Goal: Task Accomplishment & Management: Manage account settings

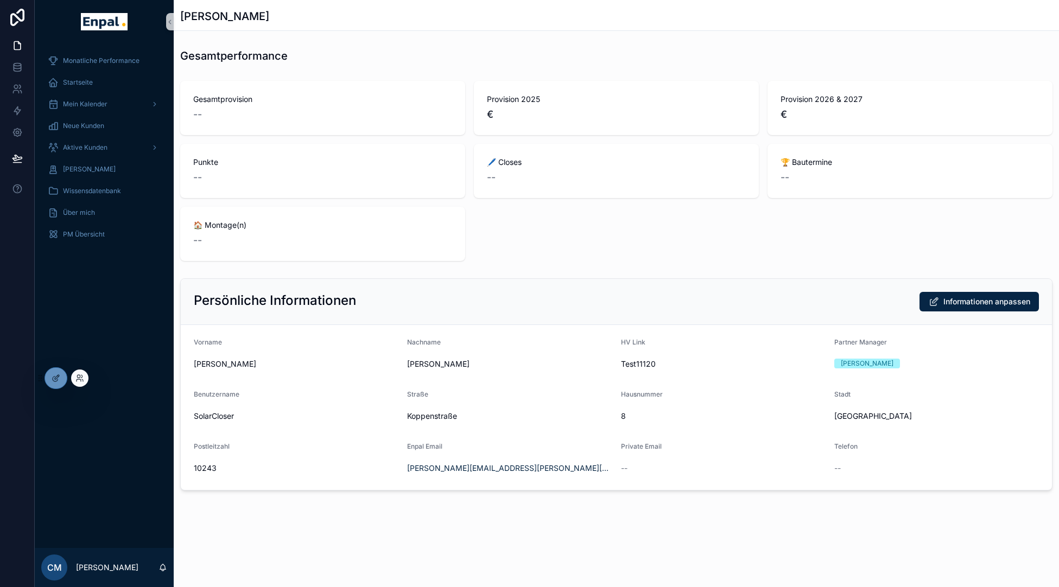
click at [78, 383] on div at bounding box center [79, 378] width 17 height 17
click at [79, 379] on icon at bounding box center [79, 378] width 9 height 9
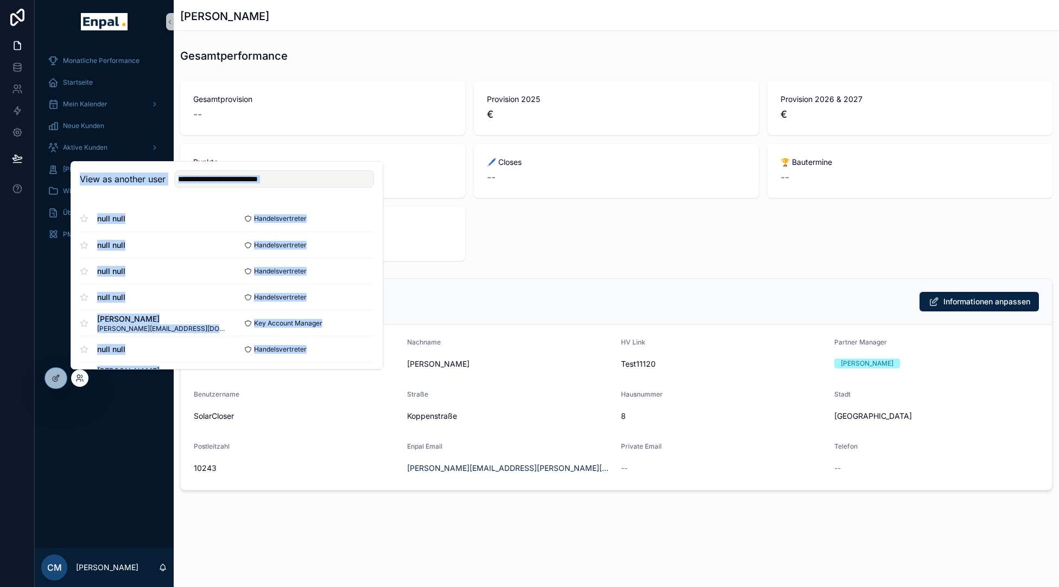
click at [224, 189] on div "View as another user" at bounding box center [227, 179] width 312 height 35
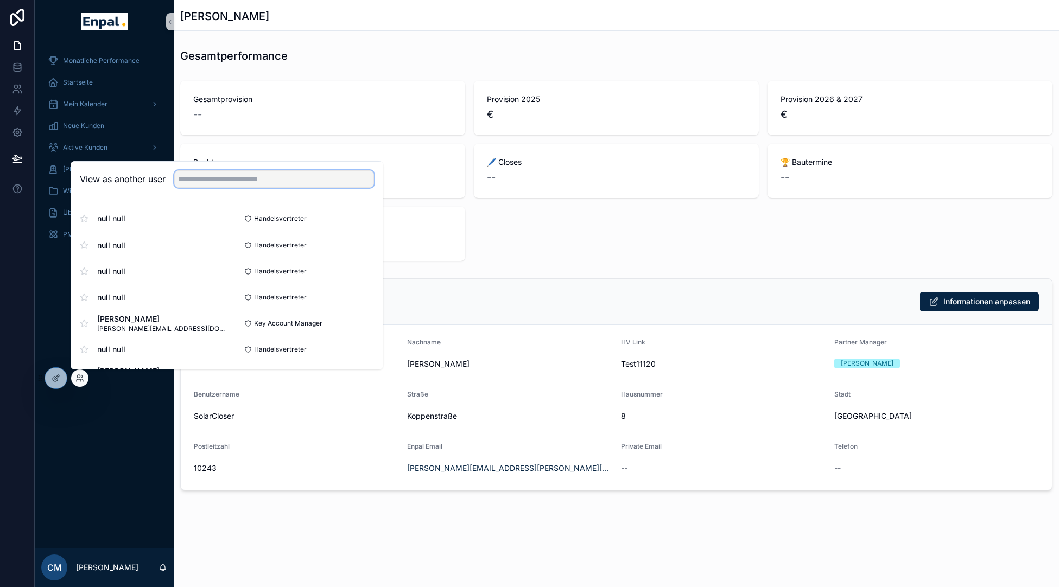
click at [230, 181] on input "text" at bounding box center [274, 178] width 200 height 17
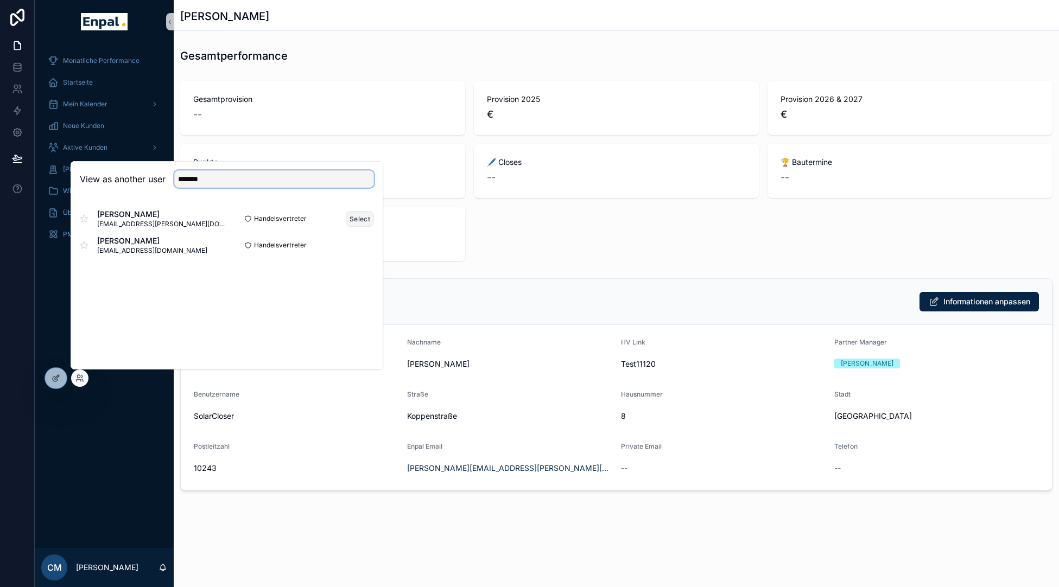
type input "*******"
click at [360, 221] on button "Select" at bounding box center [360, 219] width 28 height 16
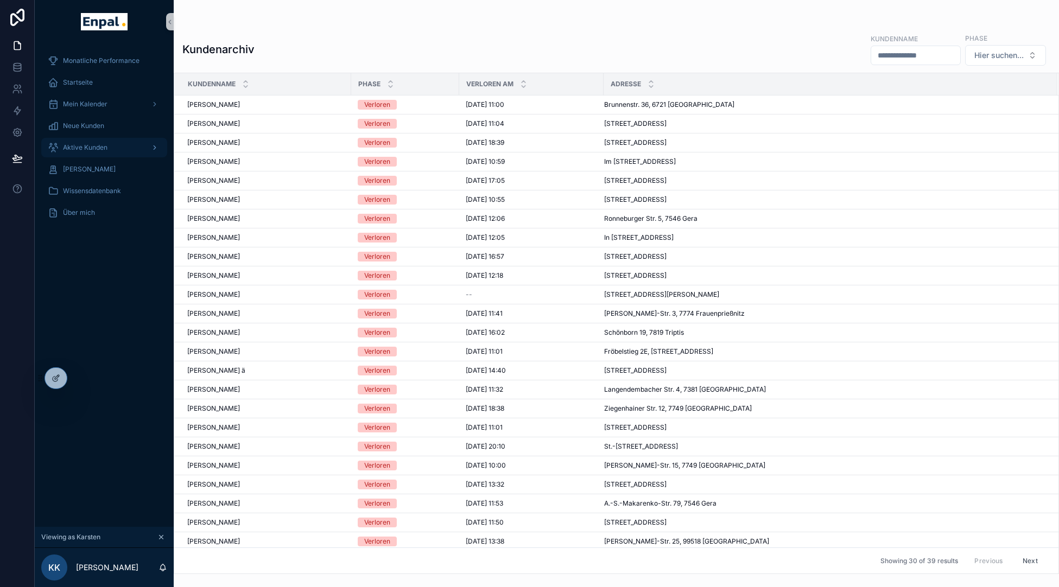
click at [94, 149] on span "Aktive Kunden" at bounding box center [85, 147] width 45 height 9
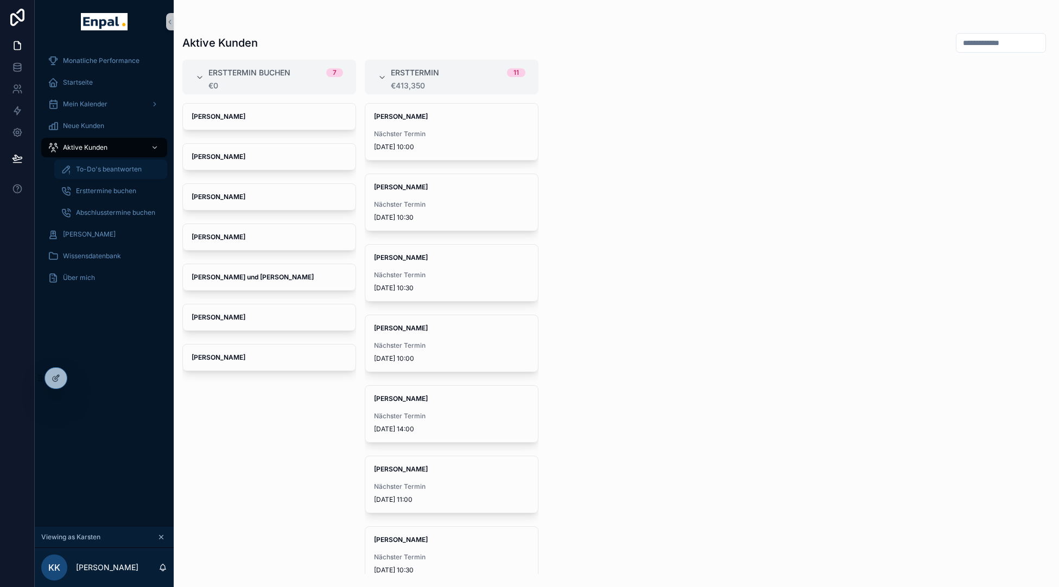
click at [129, 172] on span "To-Do's beantworten" at bounding box center [109, 169] width 66 height 9
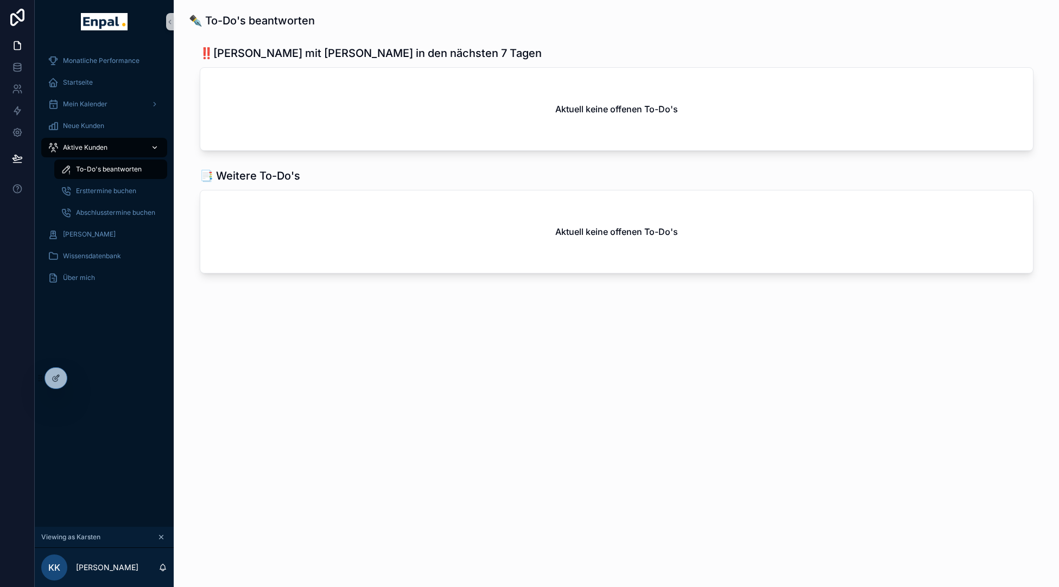
click at [117, 144] on div "Aktive Kunden" at bounding box center [104, 147] width 113 height 17
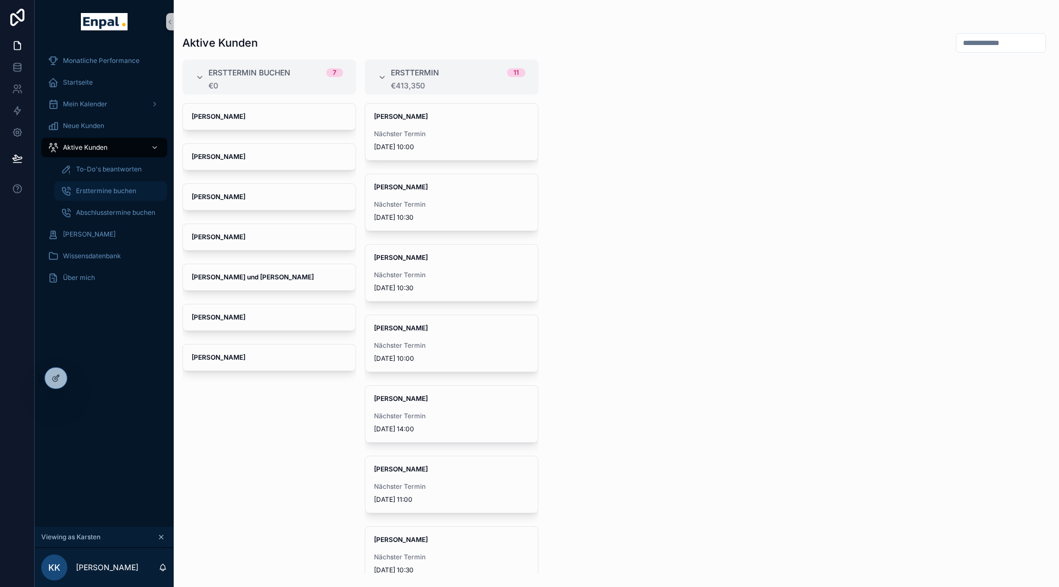
click at [97, 188] on span "Ersttermine buchen" at bounding box center [106, 191] width 60 height 9
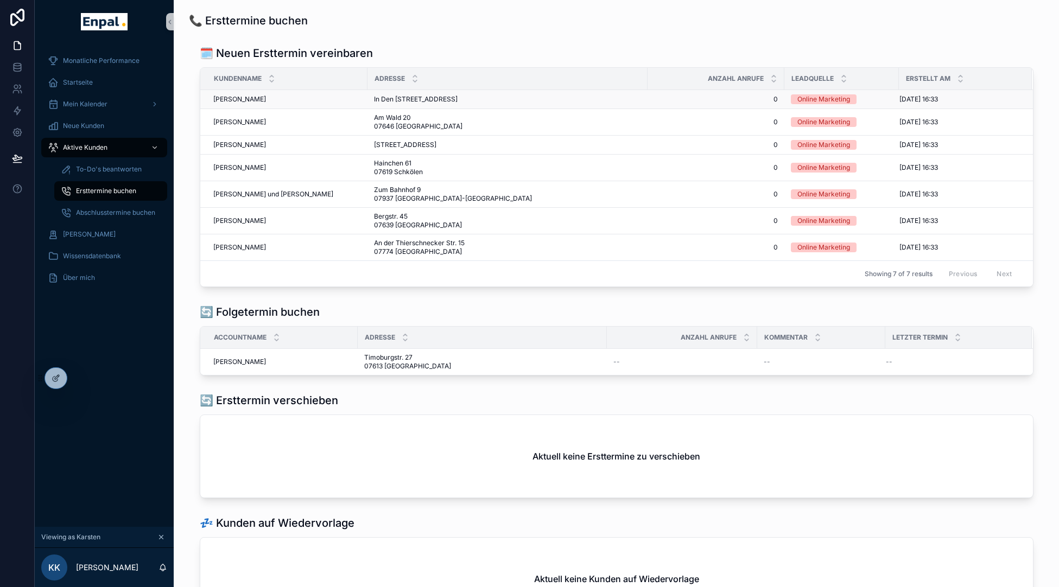
click at [244, 104] on span "H.d. Sonderkamp" at bounding box center [239, 99] width 53 height 9
click at [227, 126] on span "Ulrike Koch" at bounding box center [239, 122] width 53 height 9
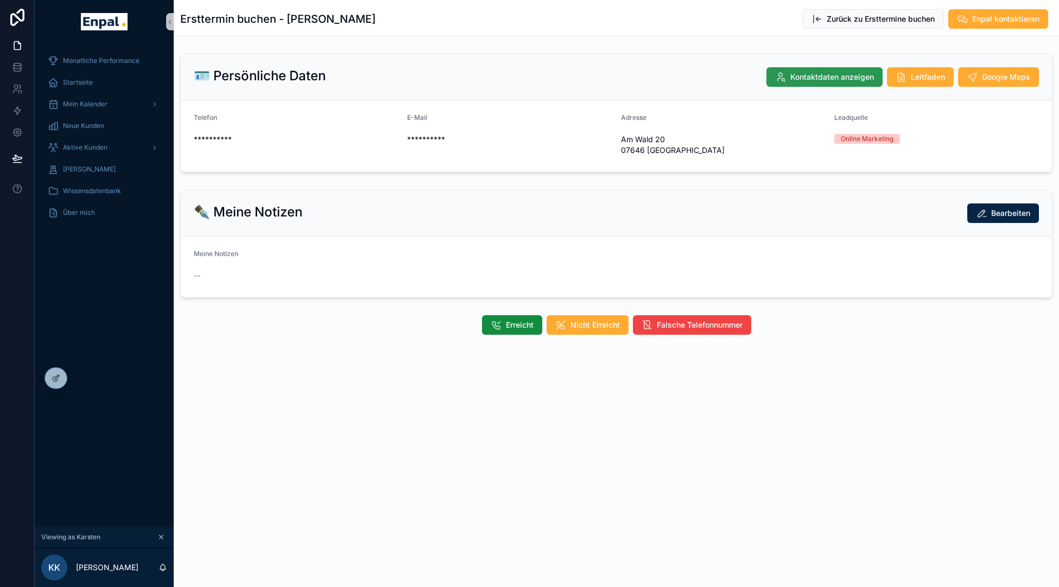
click at [834, 80] on span "Kontaktdaten anzeigen" at bounding box center [832, 77] width 84 height 11
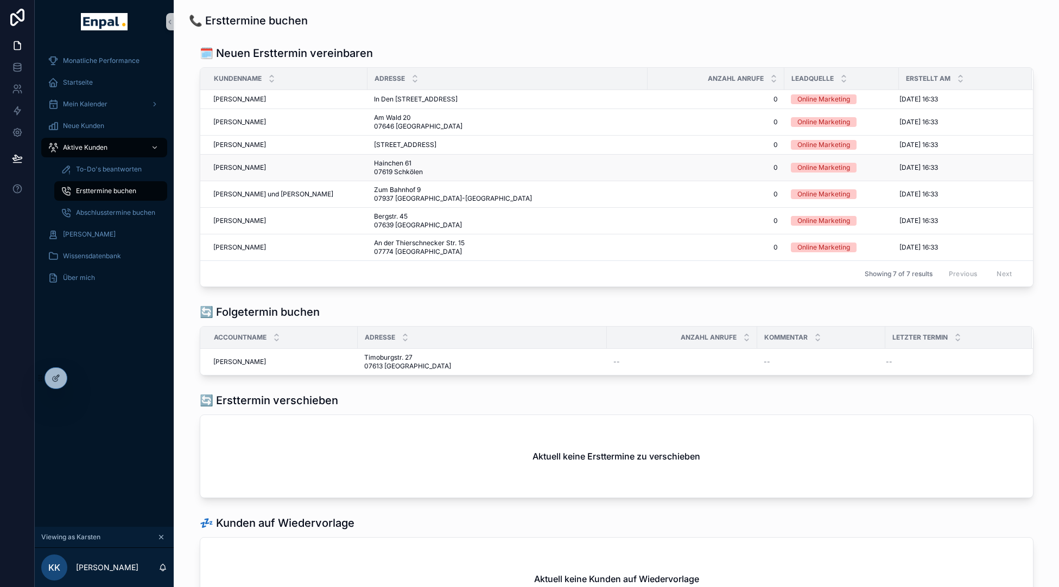
click at [238, 172] on span "Sven Kettner" at bounding box center [239, 167] width 53 height 9
click at [242, 199] on span "Udo und Christine Schönfuß" at bounding box center [273, 194] width 120 height 9
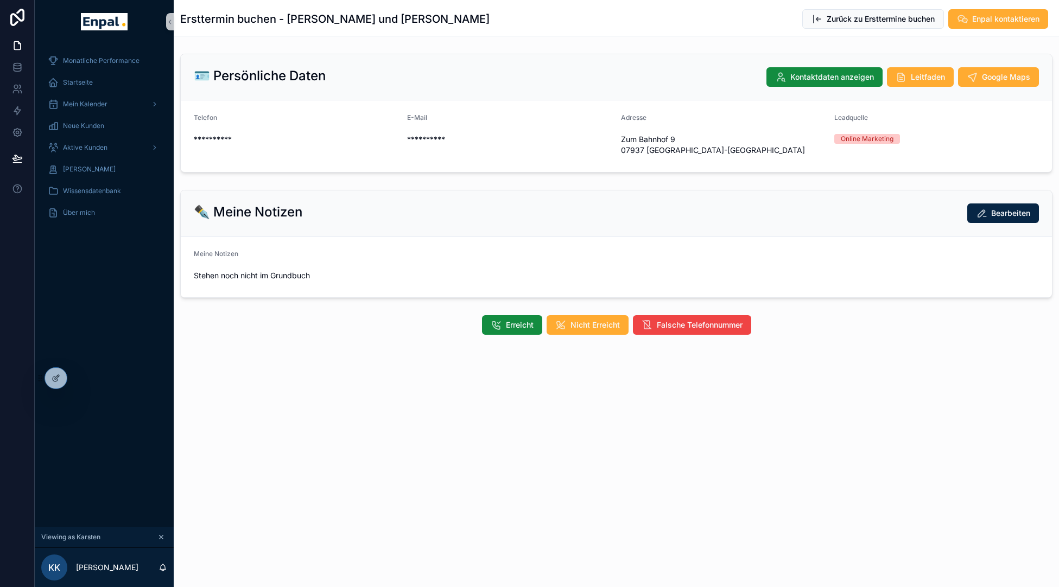
click at [409, 19] on h1 "Ersttermin buchen - Udo und Christine Schönfuß" at bounding box center [334, 18] width 309 height 15
copy h1 "Schönfuß"
click at [82, 144] on span "Aktive Kunden" at bounding box center [85, 147] width 45 height 9
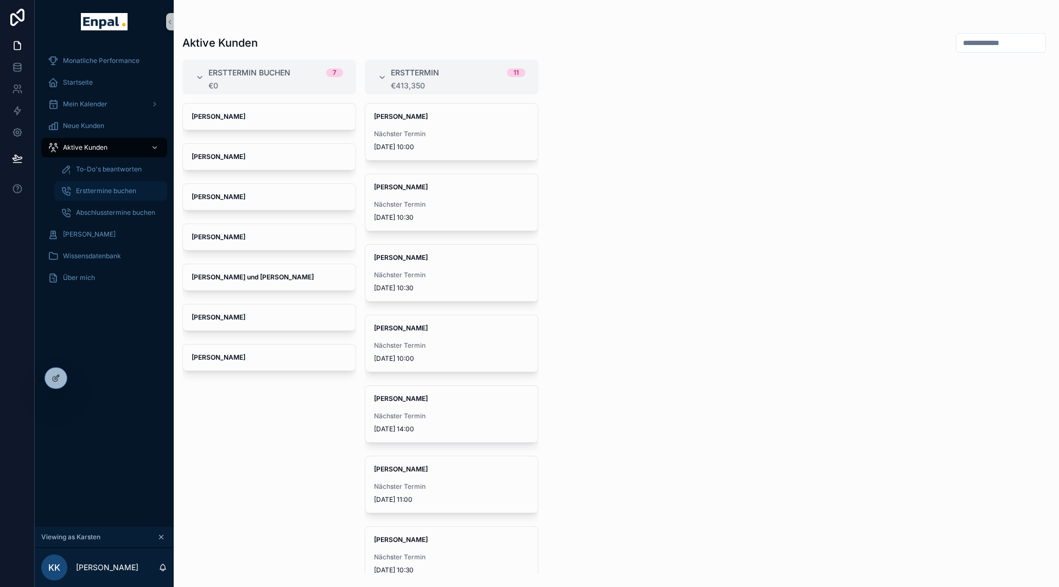
click at [106, 184] on div "Ersttermine buchen" at bounding box center [111, 190] width 100 height 17
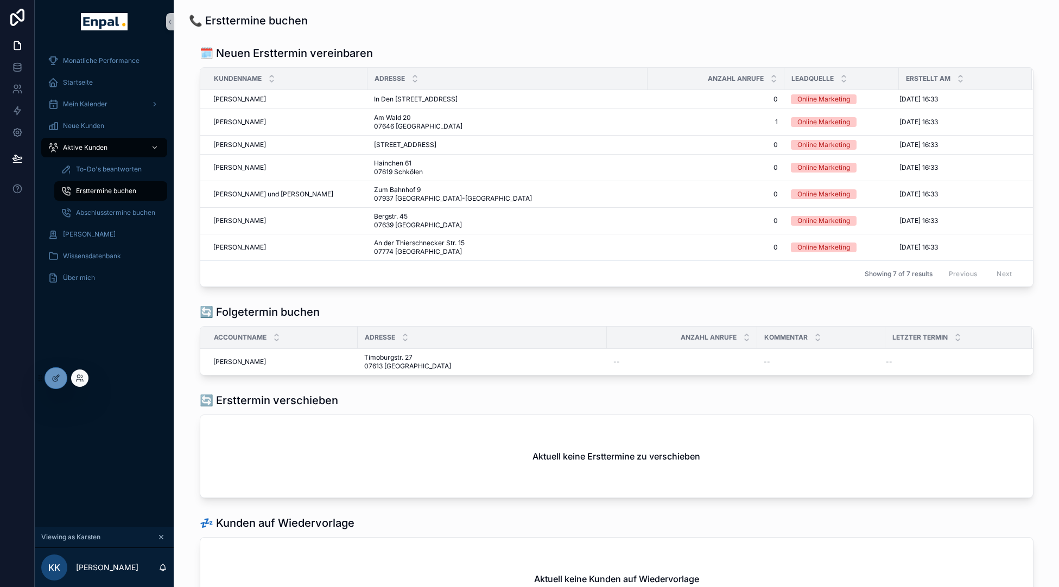
click at [79, 374] on div at bounding box center [79, 378] width 17 height 17
click at [84, 381] on icon at bounding box center [79, 378] width 9 height 9
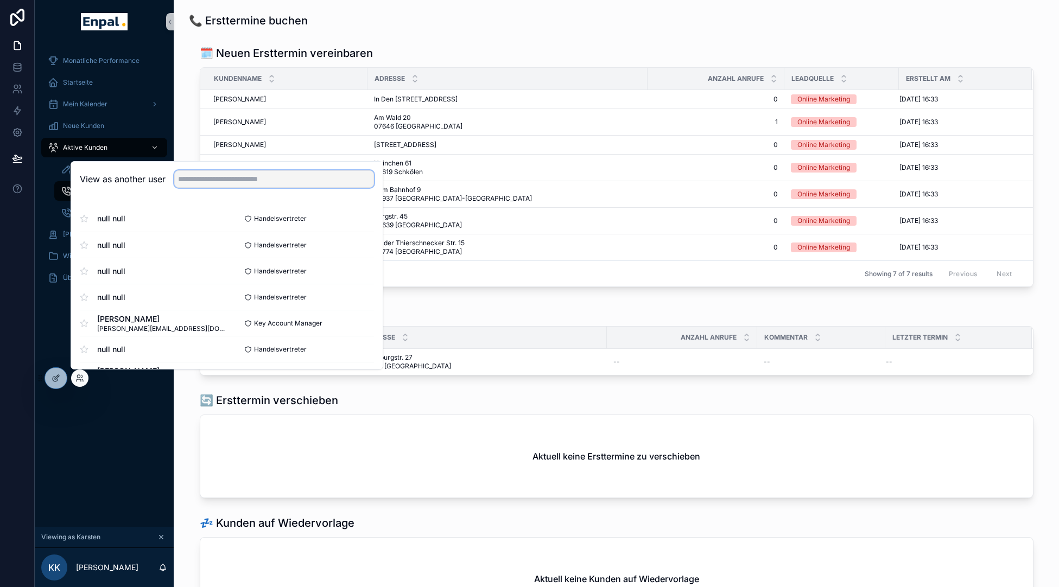
click at [207, 183] on input "text" at bounding box center [274, 178] width 200 height 17
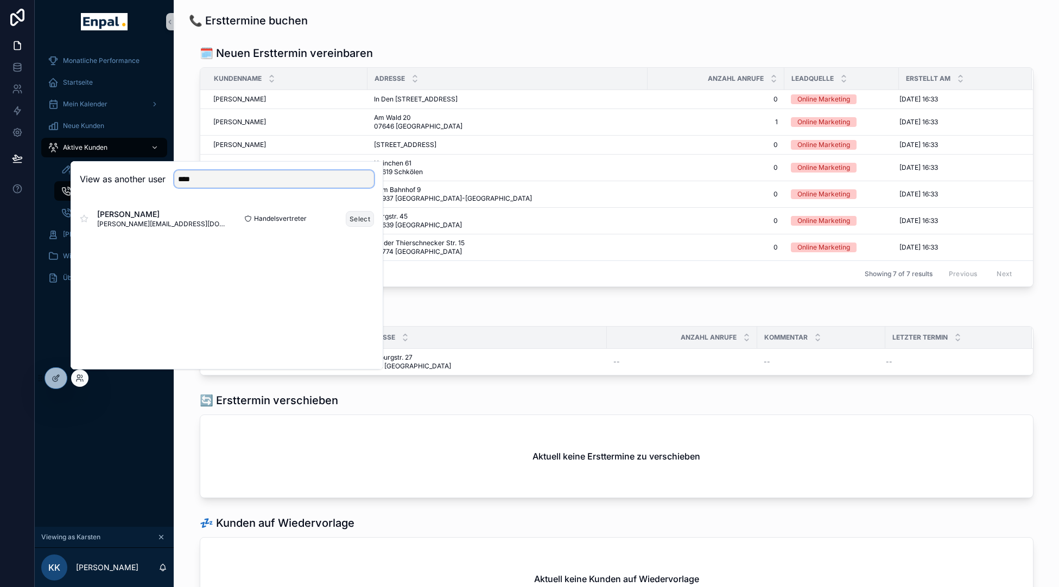
type input "****"
click at [356, 214] on button "Select" at bounding box center [360, 219] width 28 height 16
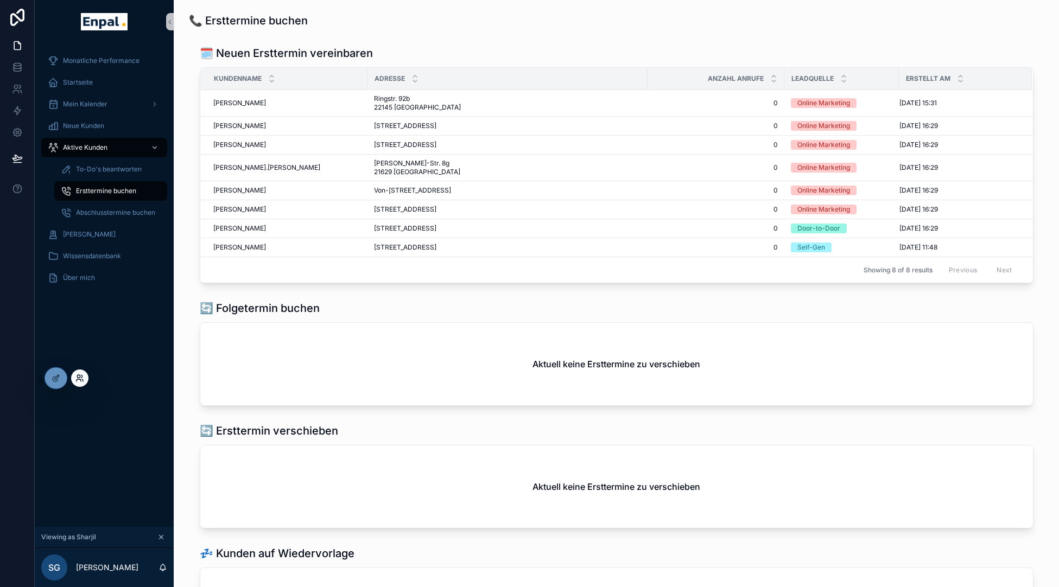
click at [80, 379] on icon at bounding box center [79, 378] width 9 height 9
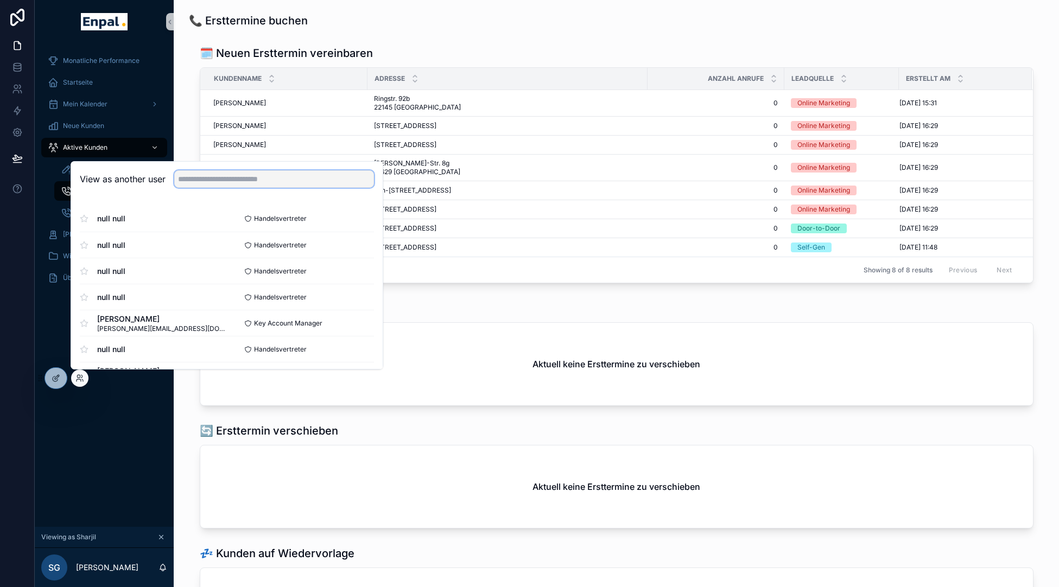
click at [218, 186] on input "text" at bounding box center [274, 178] width 200 height 17
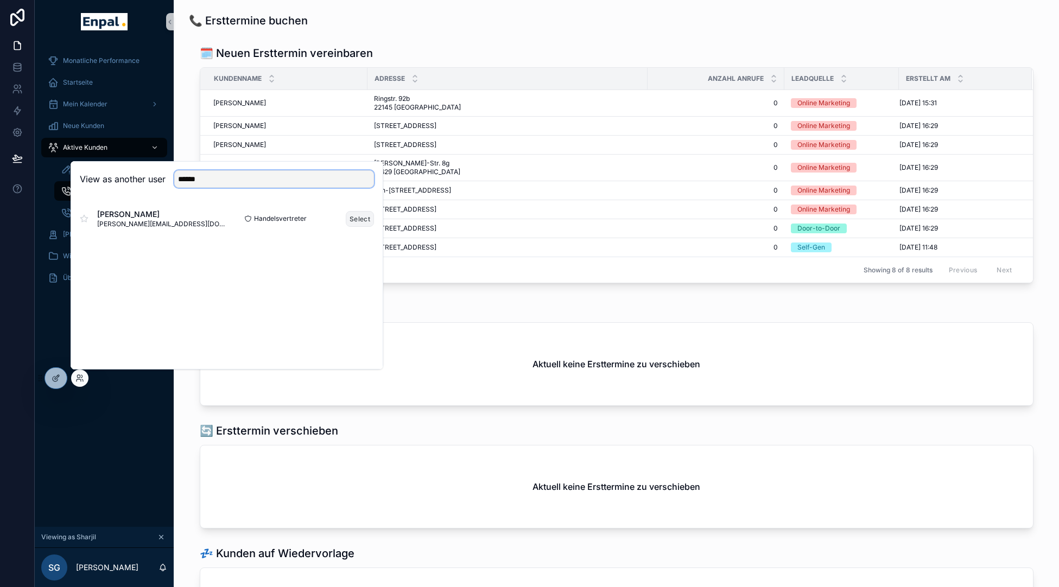
type input "******"
click at [353, 216] on button "Select" at bounding box center [360, 219] width 28 height 16
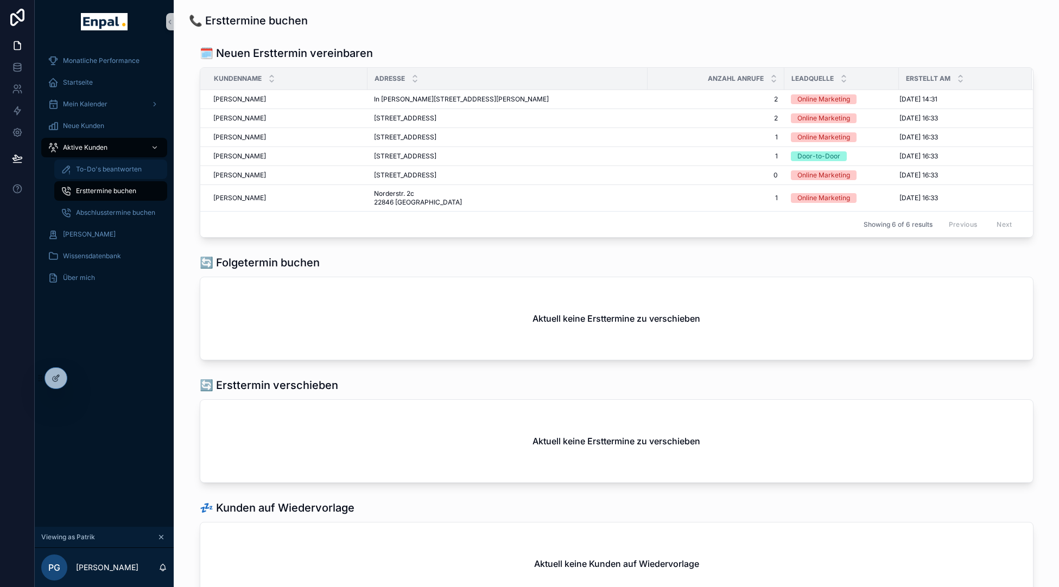
click at [78, 166] on span "To-Do's beantworten" at bounding box center [109, 169] width 66 height 9
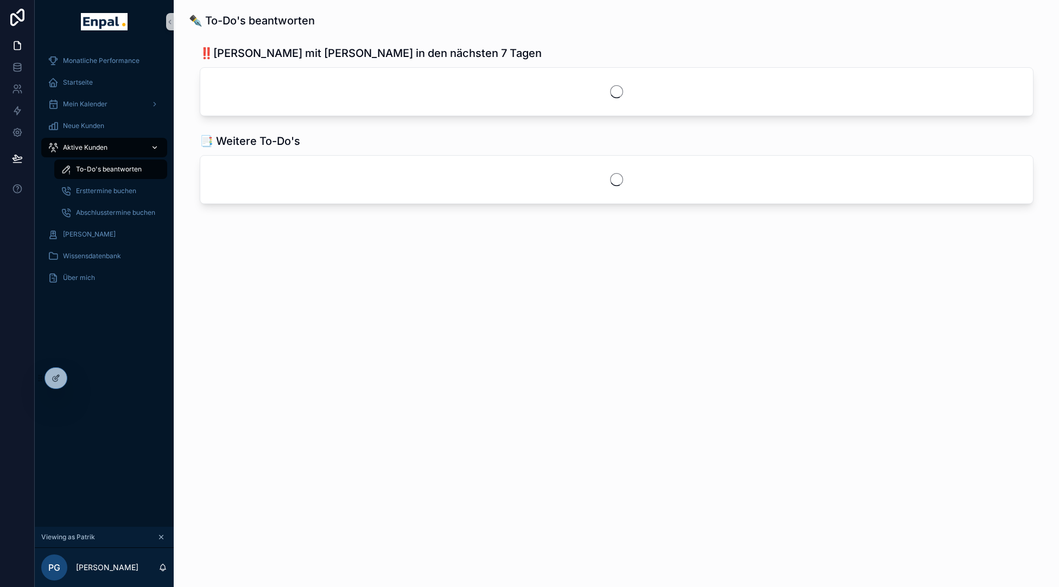
click at [89, 142] on div "Aktive Kunden" at bounding box center [104, 147] width 113 height 17
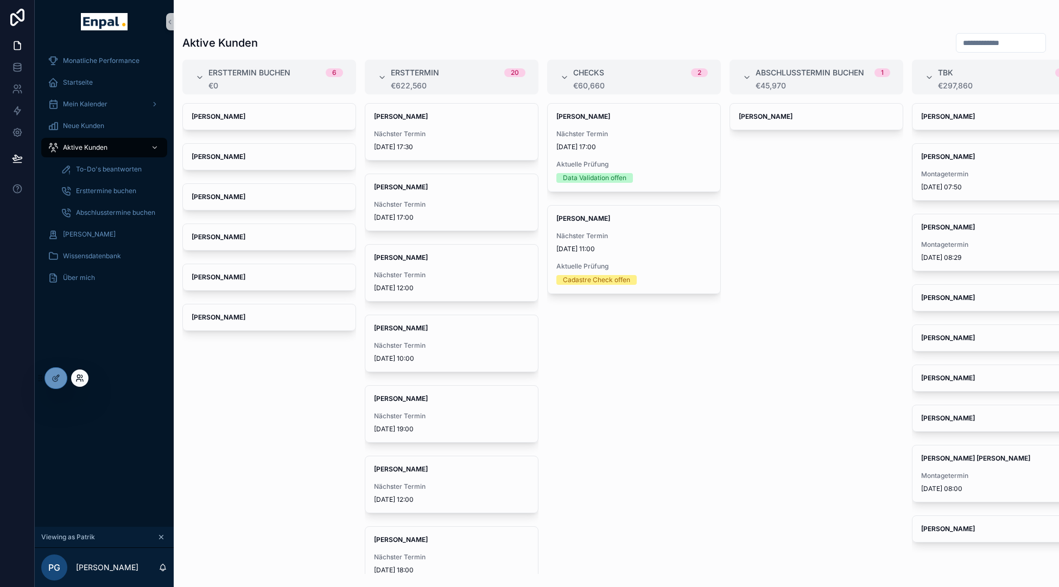
click at [81, 374] on icon at bounding box center [79, 378] width 9 height 9
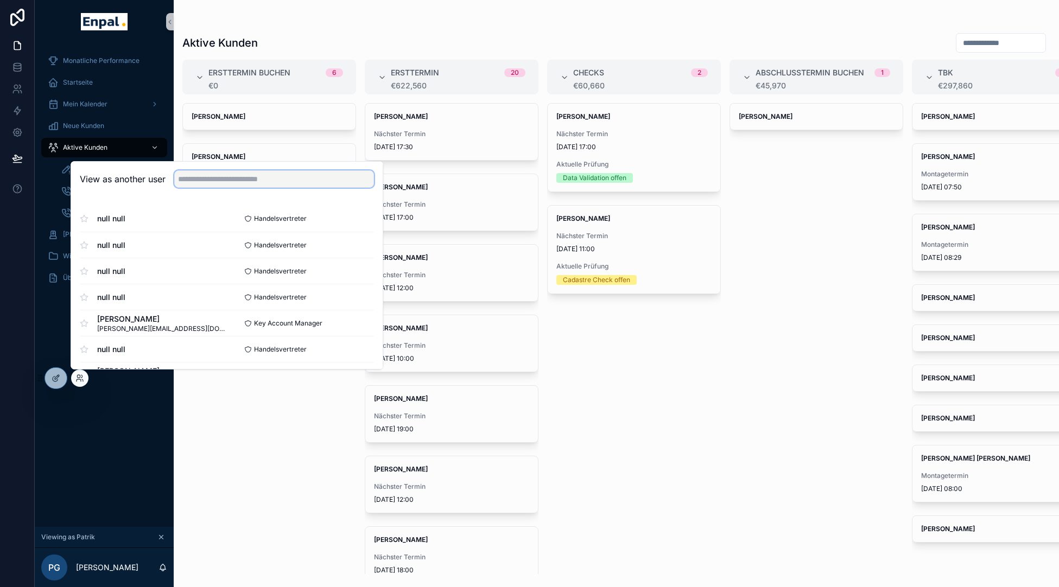
click at [233, 173] on input "text" at bounding box center [274, 178] width 200 height 17
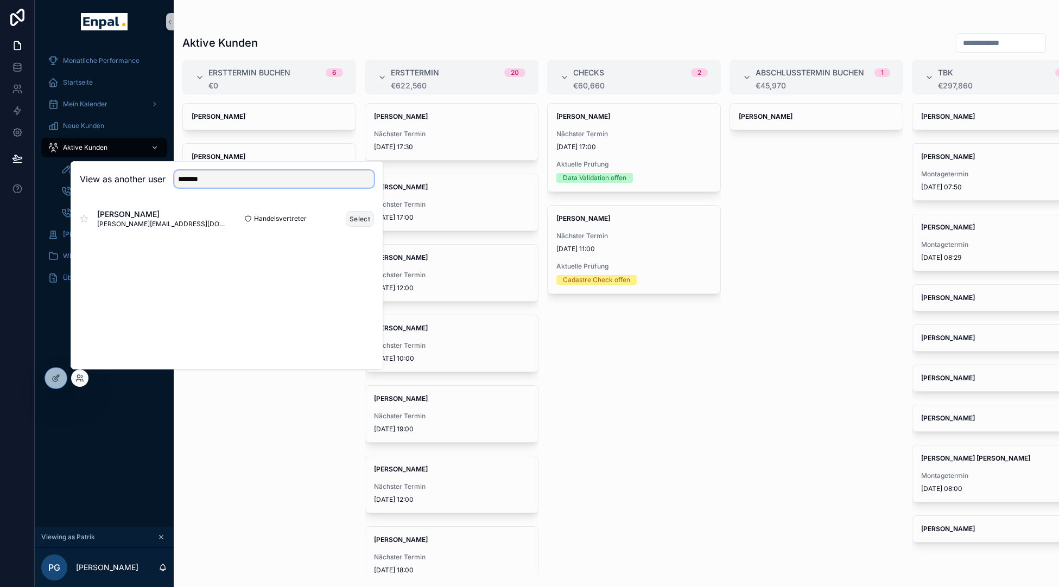
type input "*******"
click at [347, 219] on button "Select" at bounding box center [360, 219] width 28 height 16
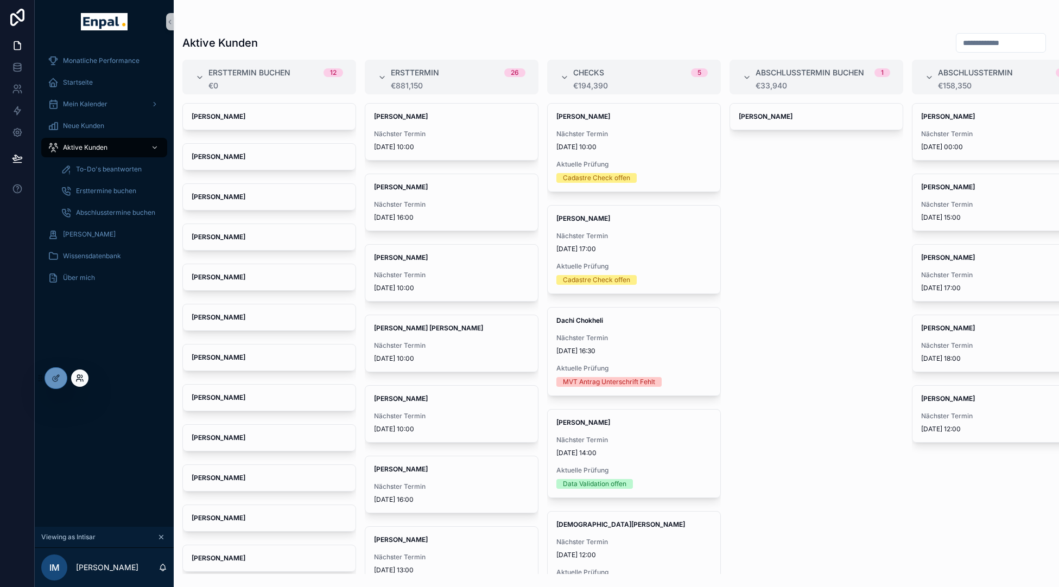
click at [80, 377] on icon at bounding box center [78, 376] width 3 height 3
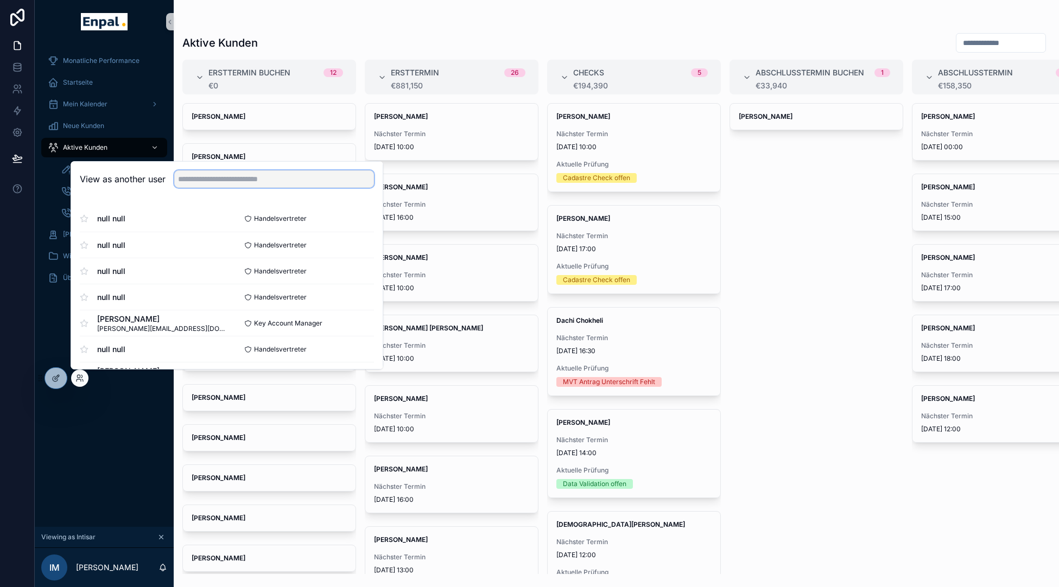
click at [228, 179] on input "text" at bounding box center [274, 178] width 200 height 17
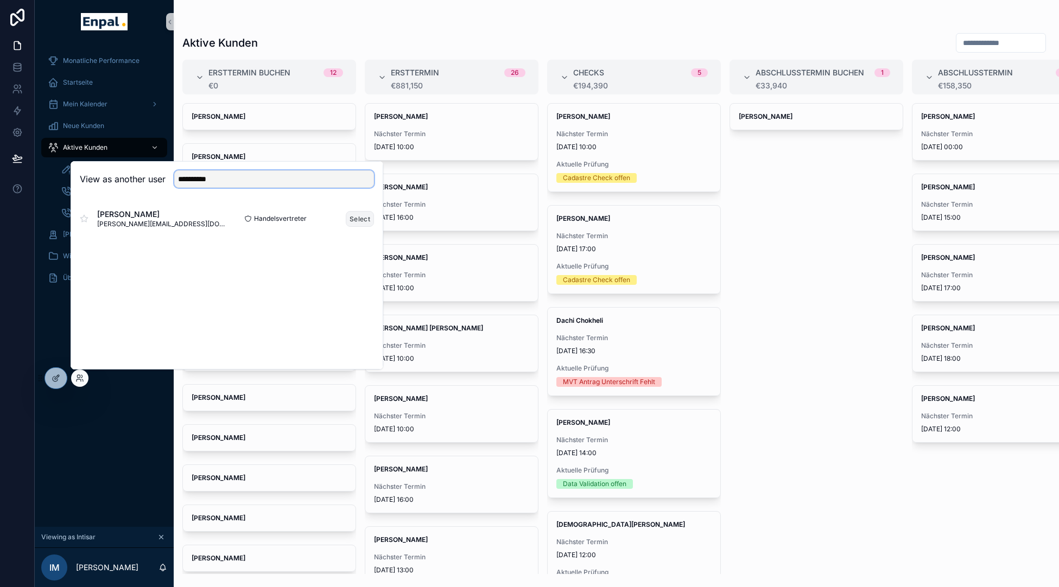
type input "**********"
click at [364, 216] on button "Select" at bounding box center [360, 219] width 28 height 16
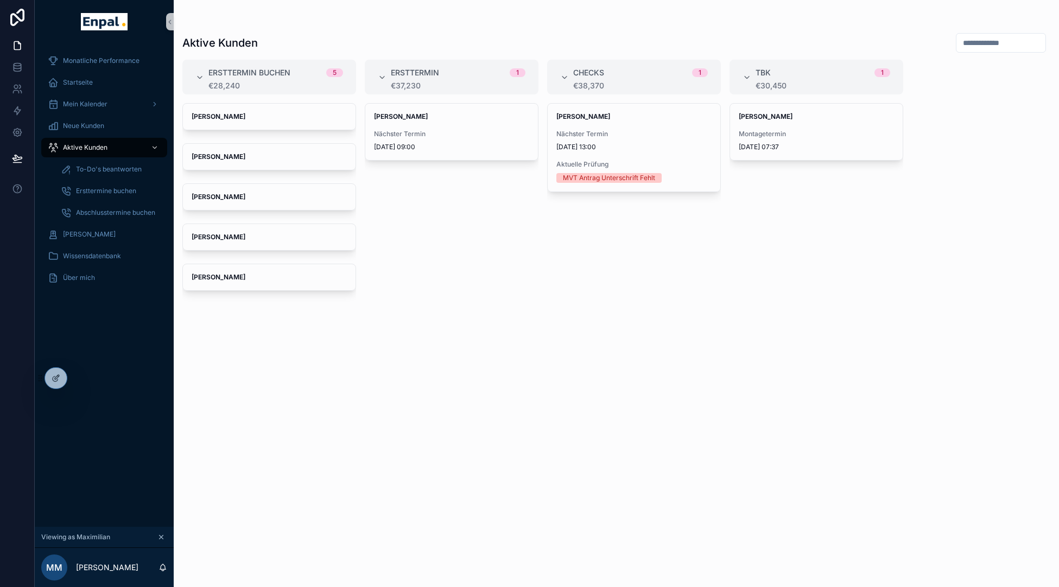
click at [88, 376] on div "Monatliche Performance Startseite Mein Kalender Neue Kunden Aktive Kunden To-Do…" at bounding box center [104, 285] width 139 height 484
click at [78, 377] on icon at bounding box center [78, 376] width 3 height 3
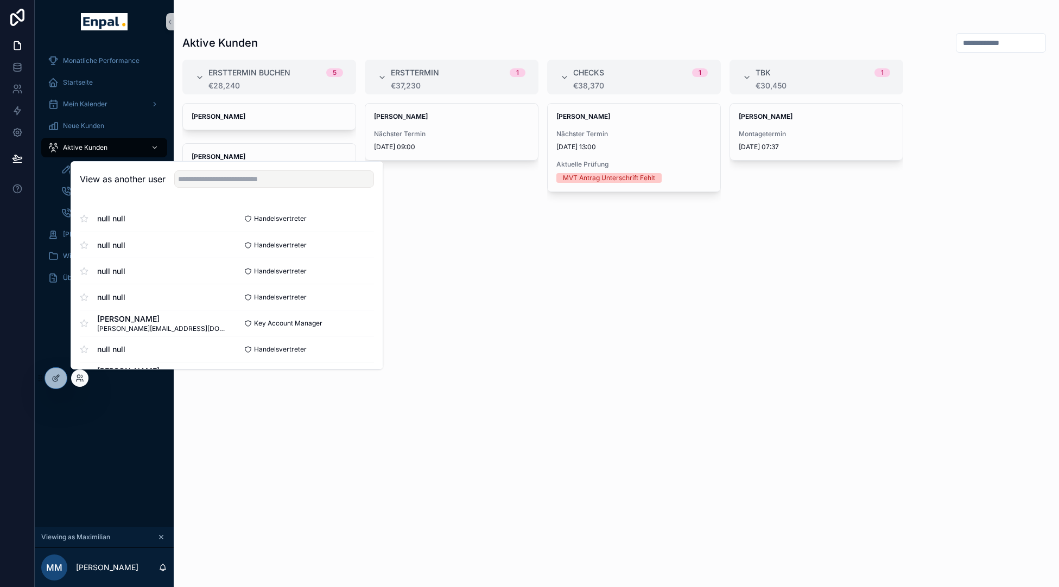
click at [211, 168] on div "View as another user" at bounding box center [227, 179] width 312 height 35
click at [205, 184] on input "text" at bounding box center [274, 178] width 200 height 17
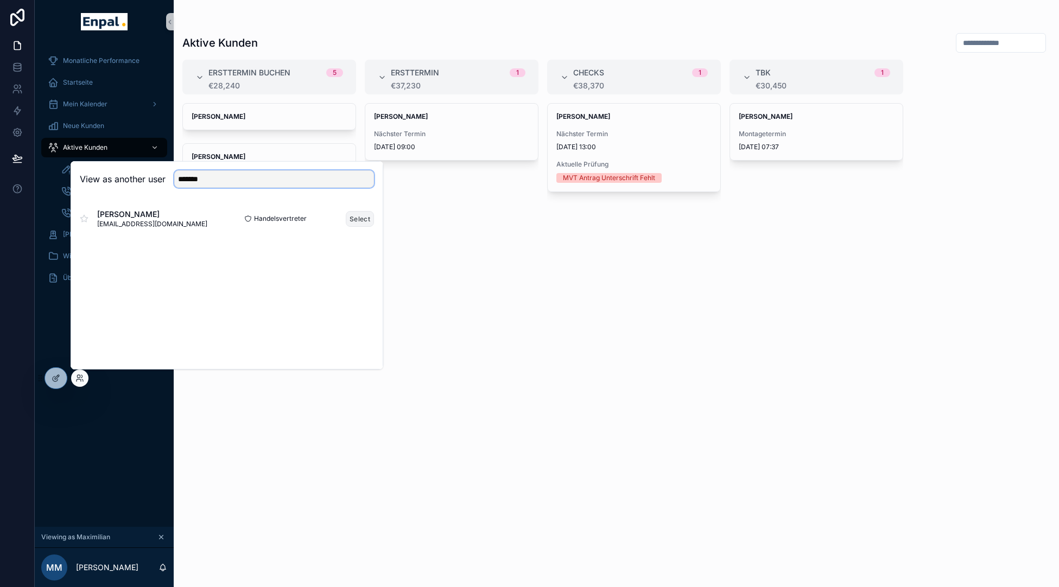
type input "*******"
click at [353, 220] on button "Select" at bounding box center [360, 219] width 28 height 16
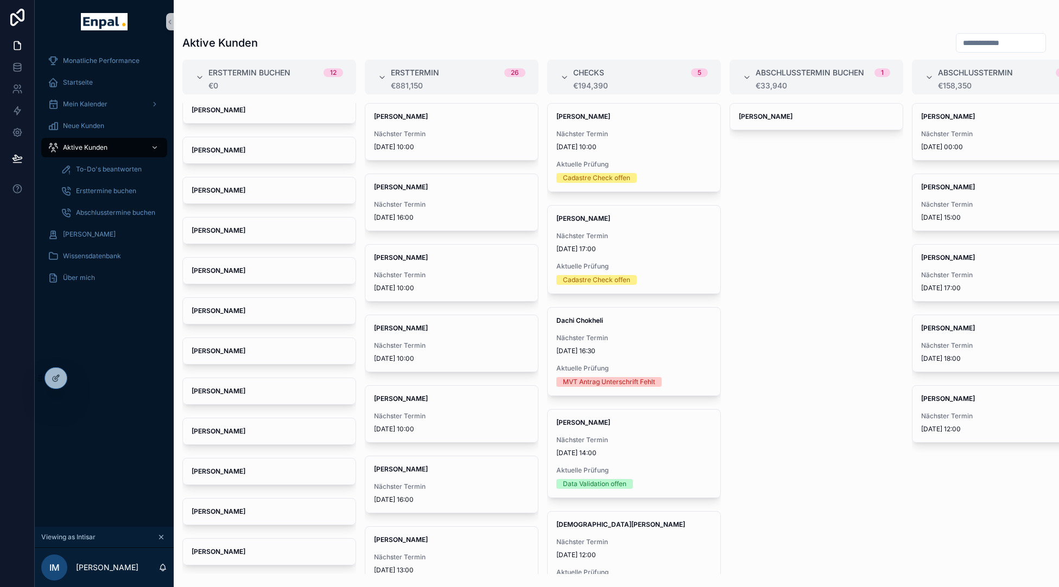
scroll to position [7, 0]
click at [267, 159] on div "Michael Miroschnitschenko" at bounding box center [269, 150] width 173 height 26
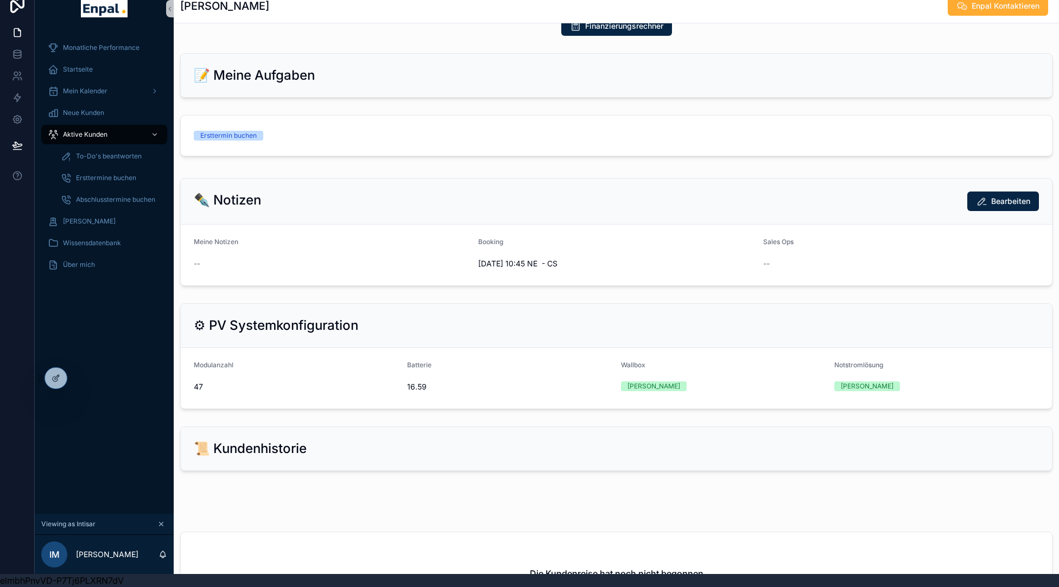
scroll to position [466, 0]
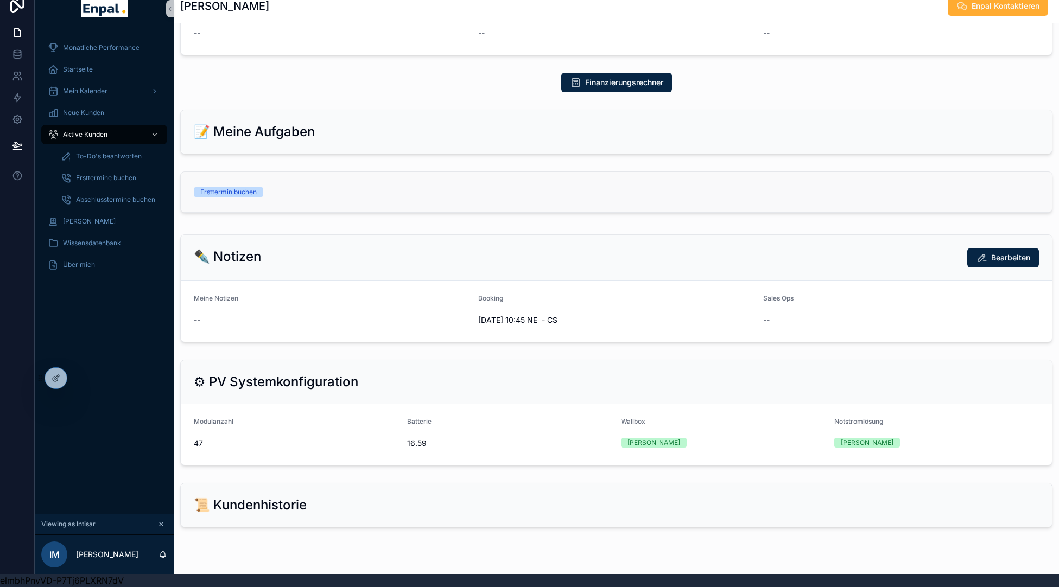
click at [363, 197] on div "Ersttermin buchen" at bounding box center [294, 192] width 201 height 10
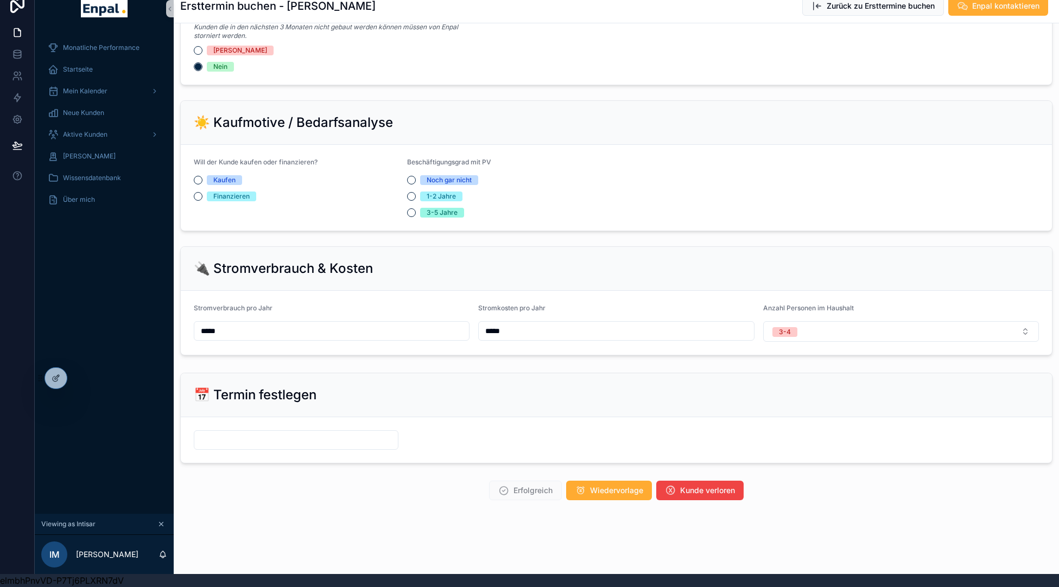
scroll to position [13, 0]
click at [235, 440] on input "scrollable content" at bounding box center [296, 440] width 204 height 15
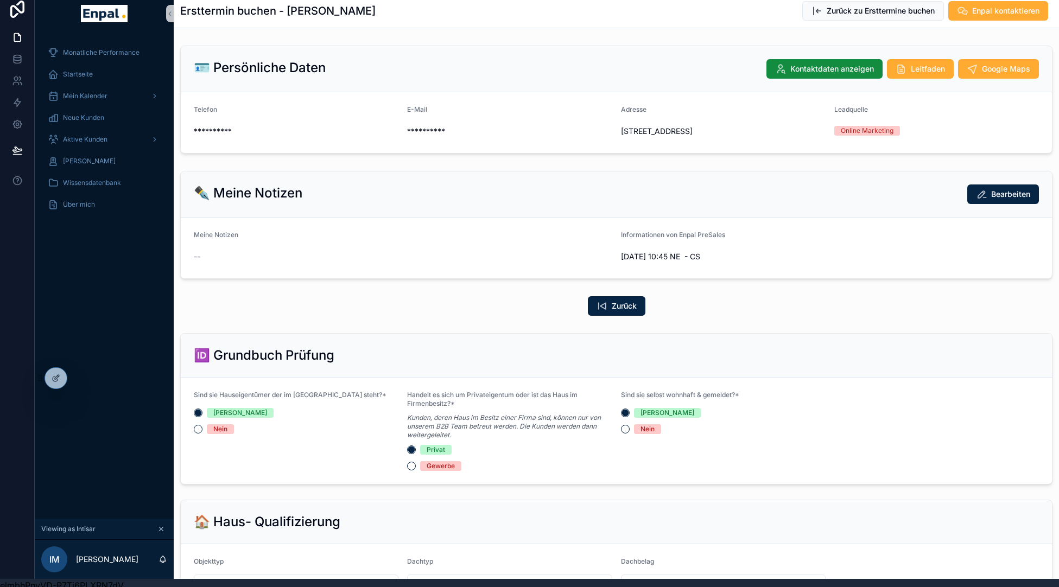
scroll to position [8, 0]
click at [674, 262] on div "09.09 10:45 NE - CS" at bounding box center [830, 257] width 419 height 17
click at [666, 263] on span "09.09 10:45 NE - CS" at bounding box center [830, 257] width 419 height 11
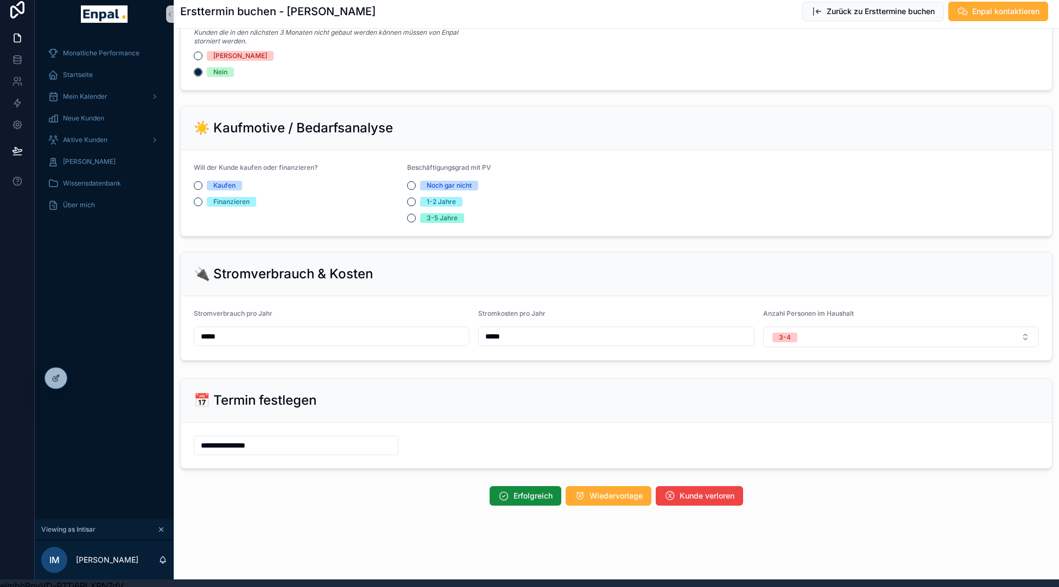
scroll to position [610, 0]
type input "**********"
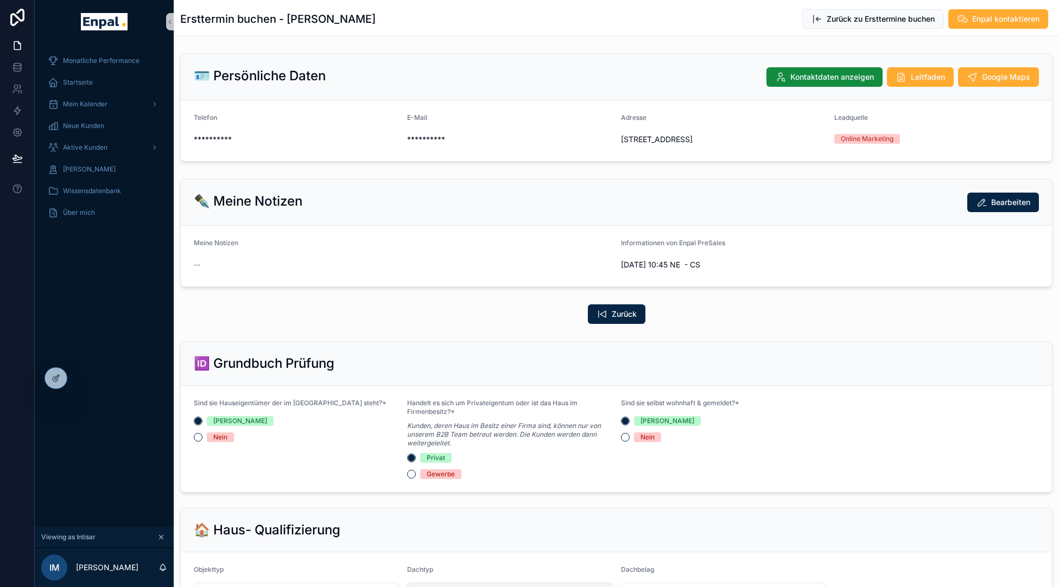
scroll to position [0, 0]
click at [84, 140] on div "Aktive Kunden" at bounding box center [104, 147] width 113 height 17
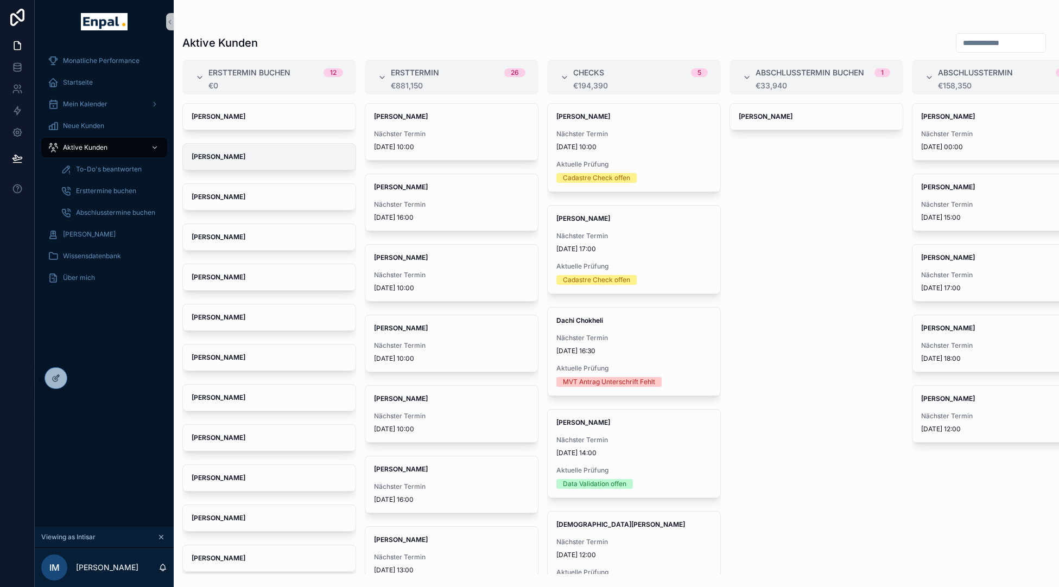
click at [248, 148] on div "Michael Miroschnitschenko" at bounding box center [269, 157] width 173 height 26
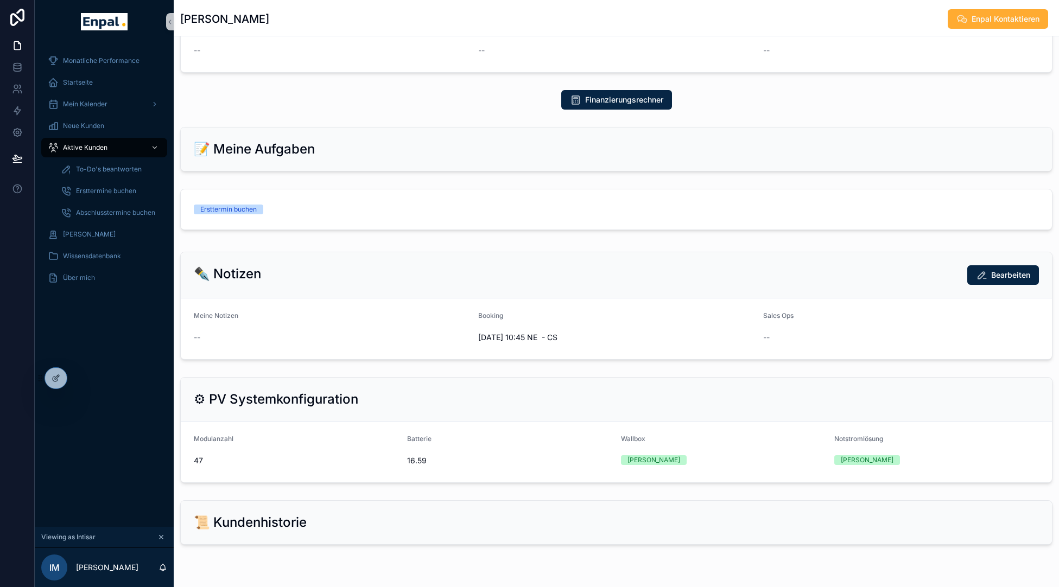
scroll to position [422, 0]
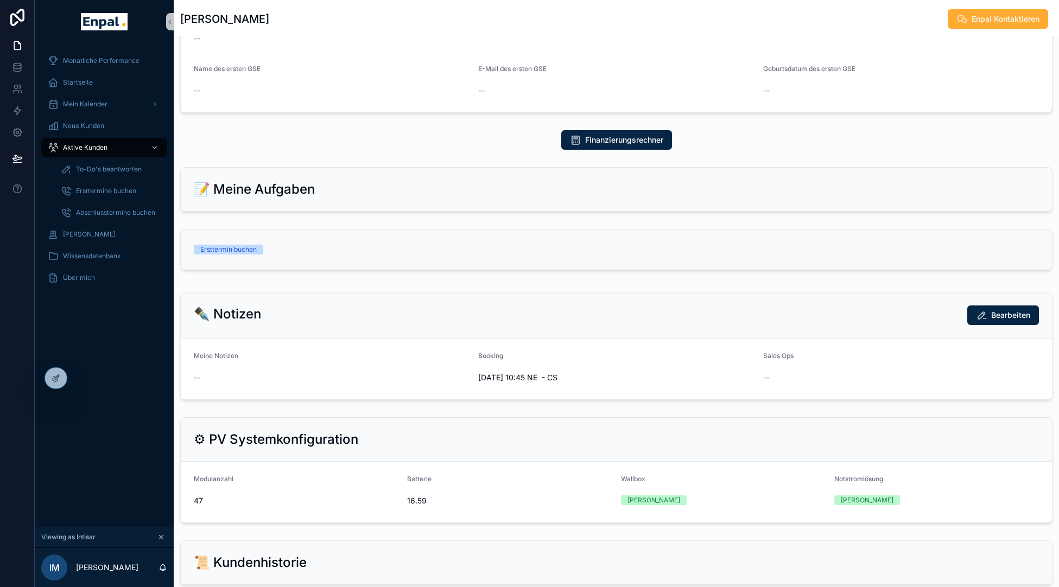
click at [499, 252] on link "Ersttermin buchen" at bounding box center [616, 250] width 871 height 40
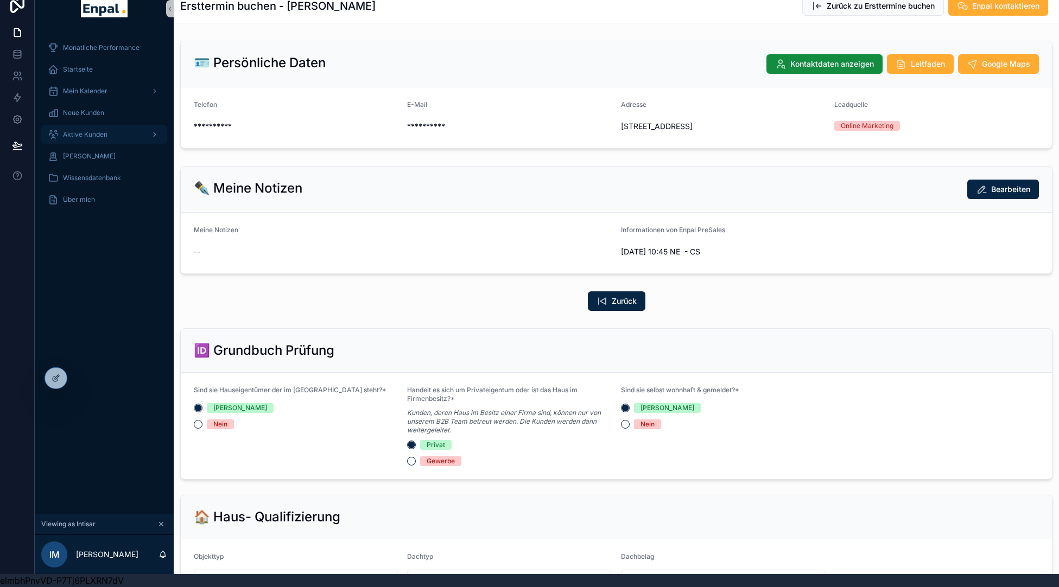
click at [66, 134] on span "Aktive Kunden" at bounding box center [85, 134] width 45 height 9
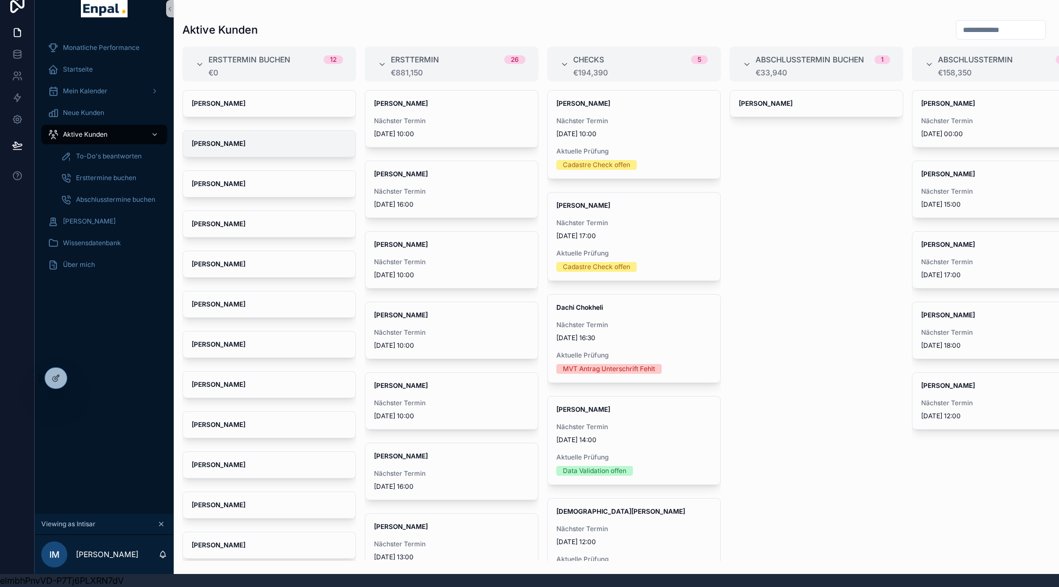
click at [235, 140] on strong "Michael Miroschnitschenko" at bounding box center [219, 144] width 54 height 8
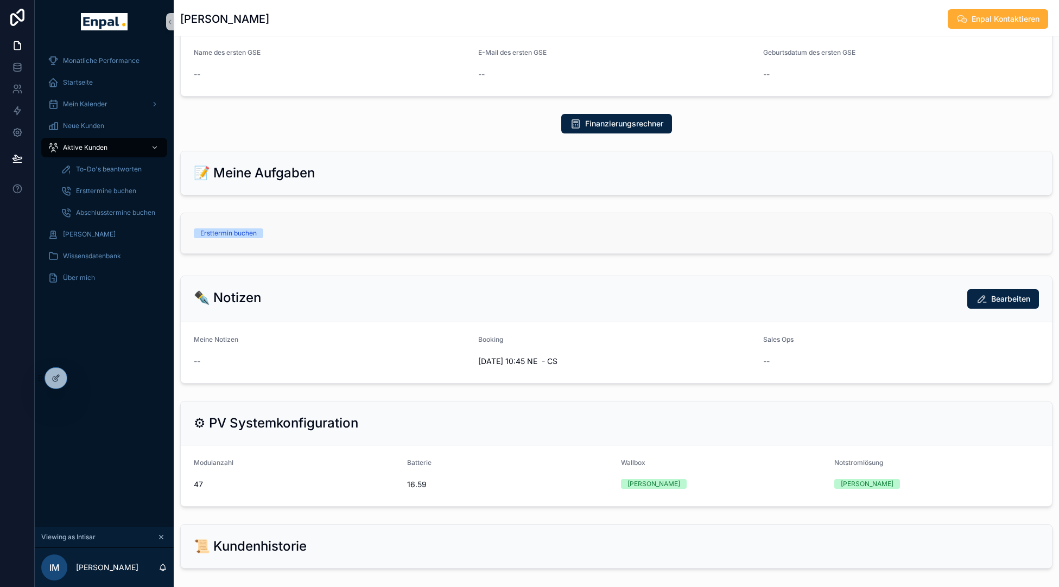
scroll to position [438, 0]
click at [377, 239] on div "Ersttermin buchen" at bounding box center [294, 234] width 201 height 10
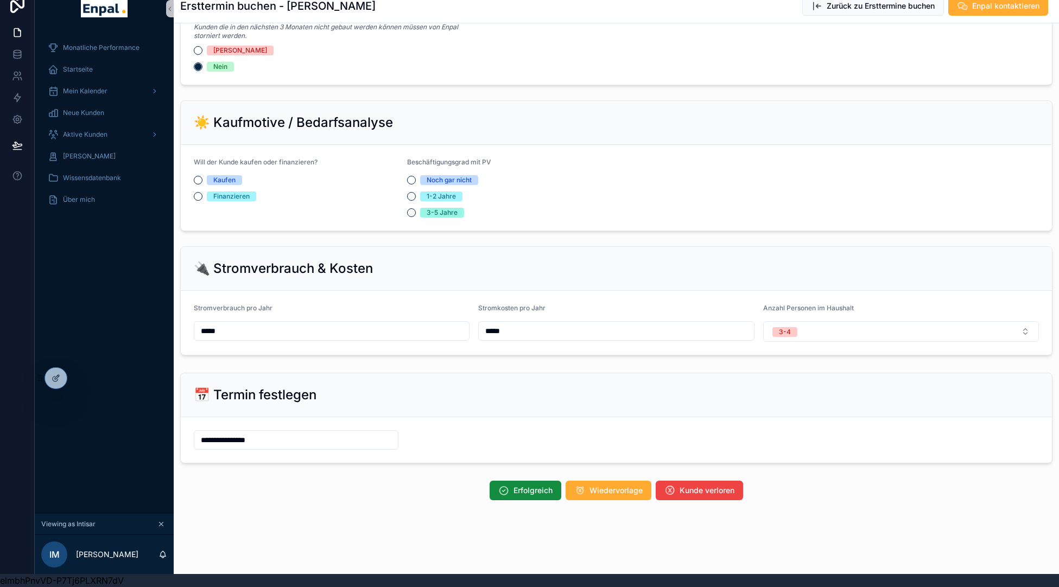
scroll to position [610, 0]
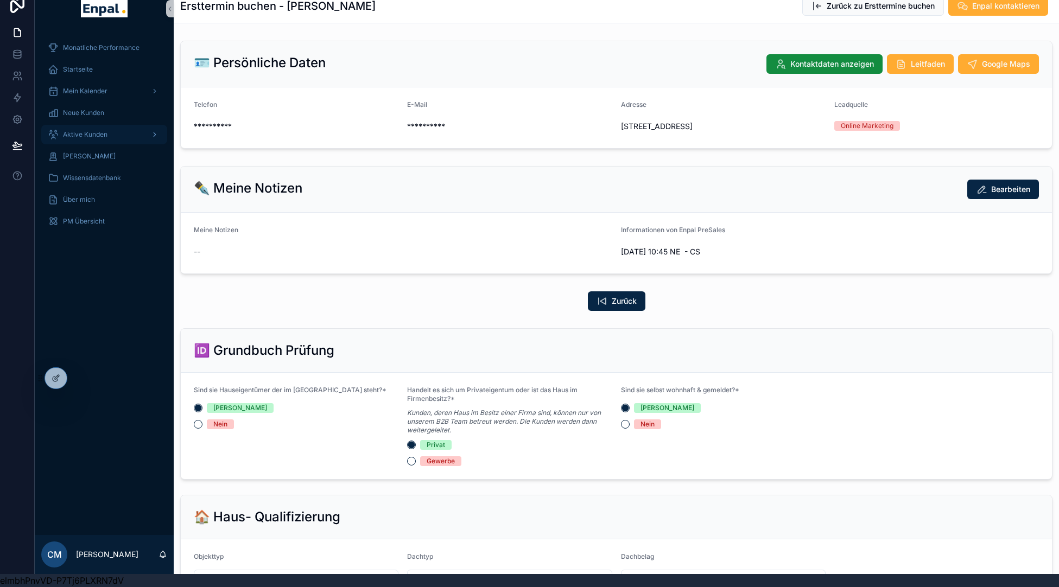
click at [129, 134] on div "Aktive Kunden" at bounding box center [104, 134] width 113 height 17
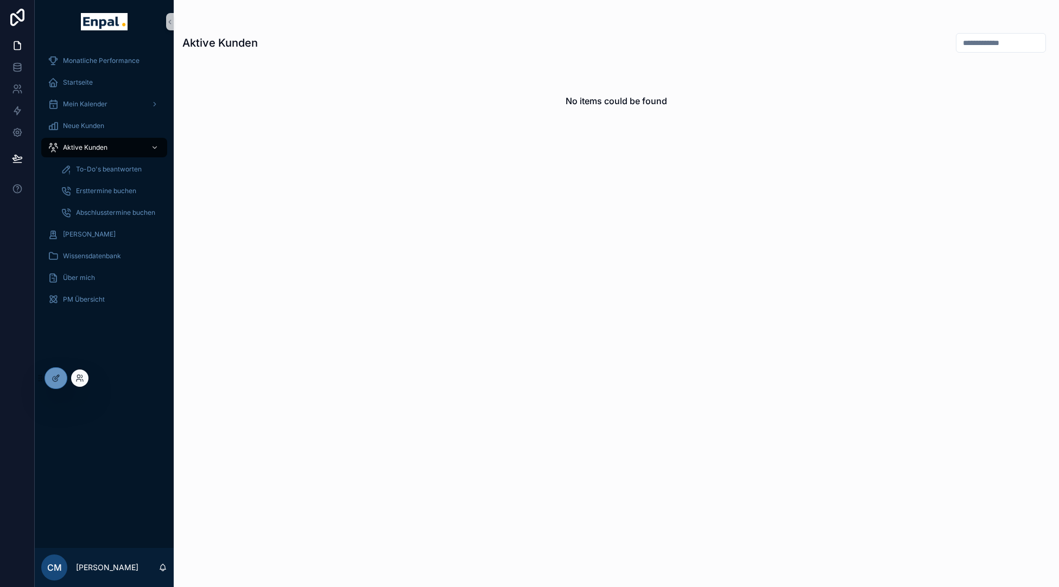
click at [81, 383] on div at bounding box center [79, 378] width 17 height 17
click at [84, 376] on icon at bounding box center [79, 378] width 9 height 9
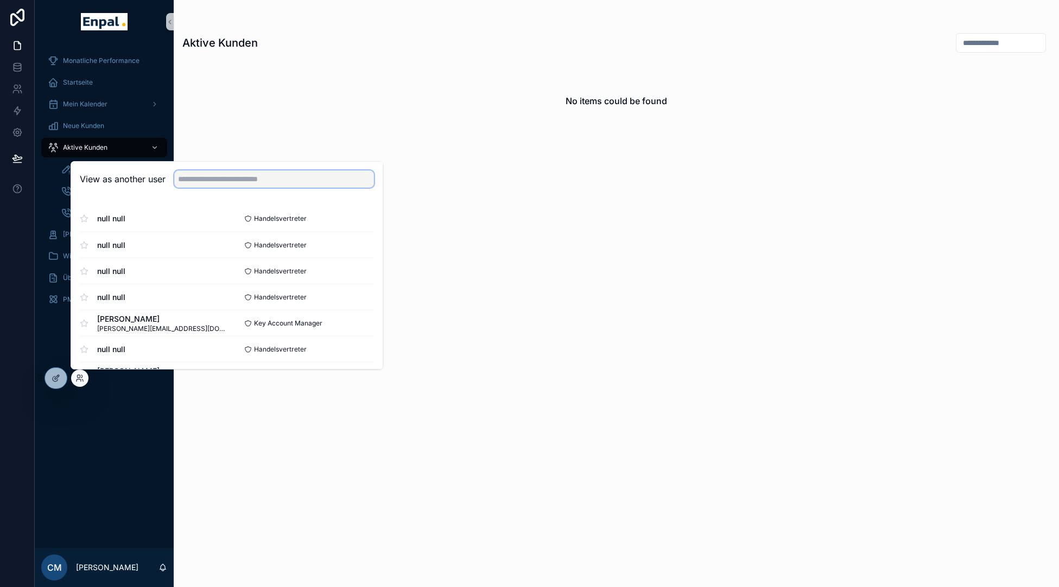
click at [201, 179] on input "text" at bounding box center [274, 178] width 200 height 17
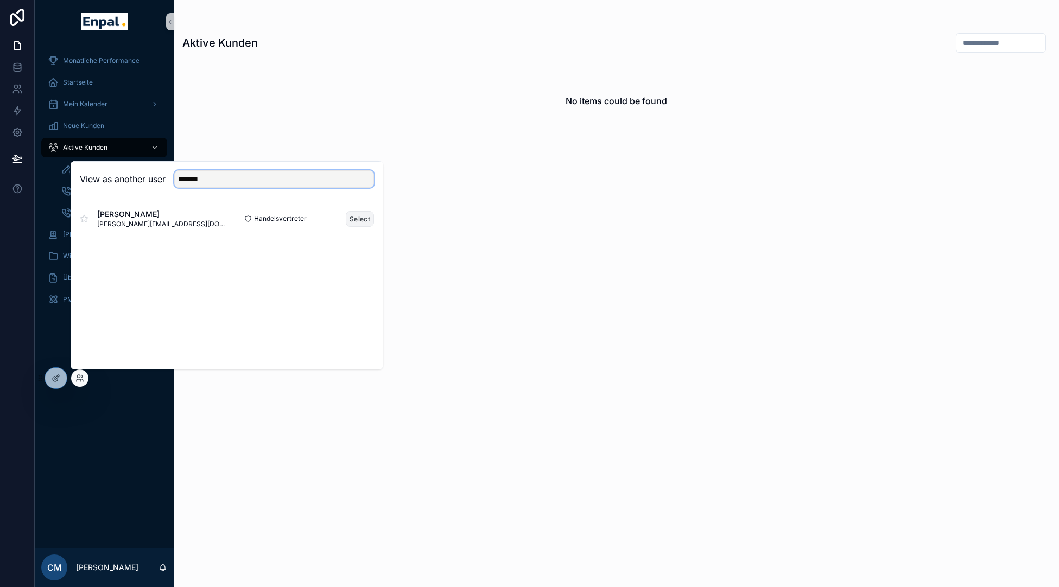
type input "*******"
click at [352, 216] on button "Select" at bounding box center [360, 219] width 28 height 16
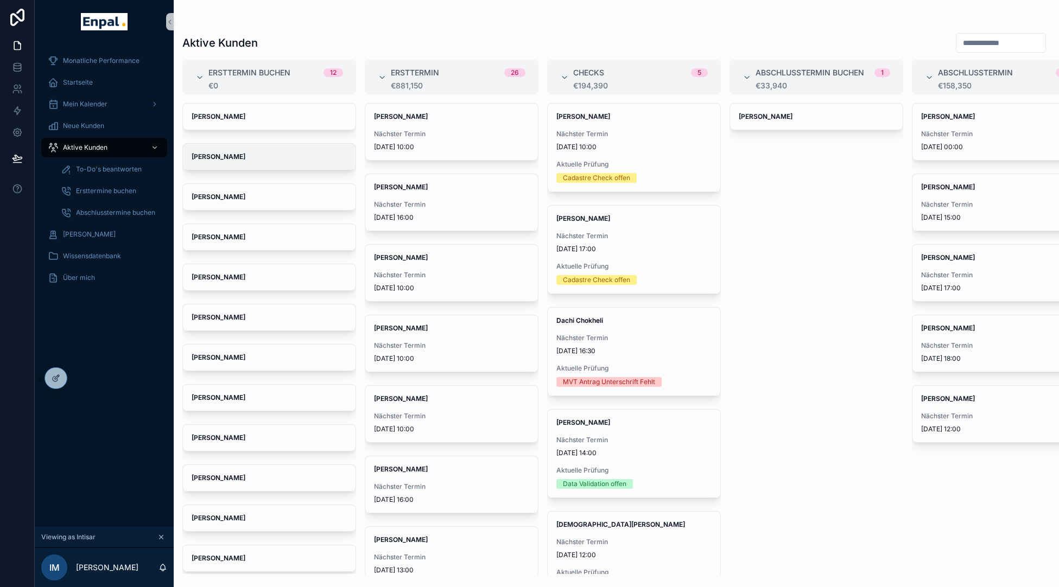
click at [245, 156] on strong "Michael Miroschnitschenko" at bounding box center [219, 157] width 54 height 8
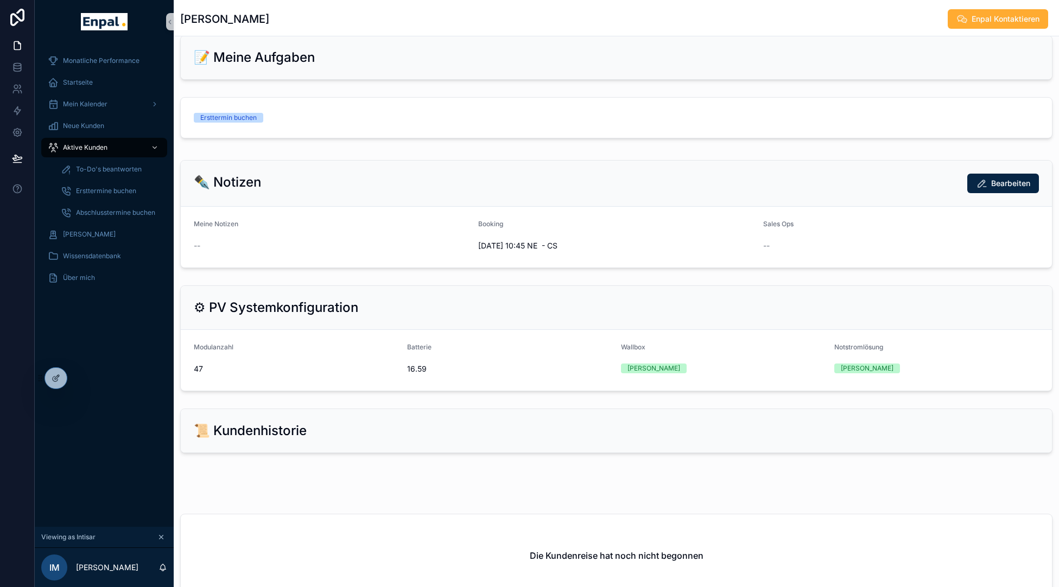
scroll to position [508, 0]
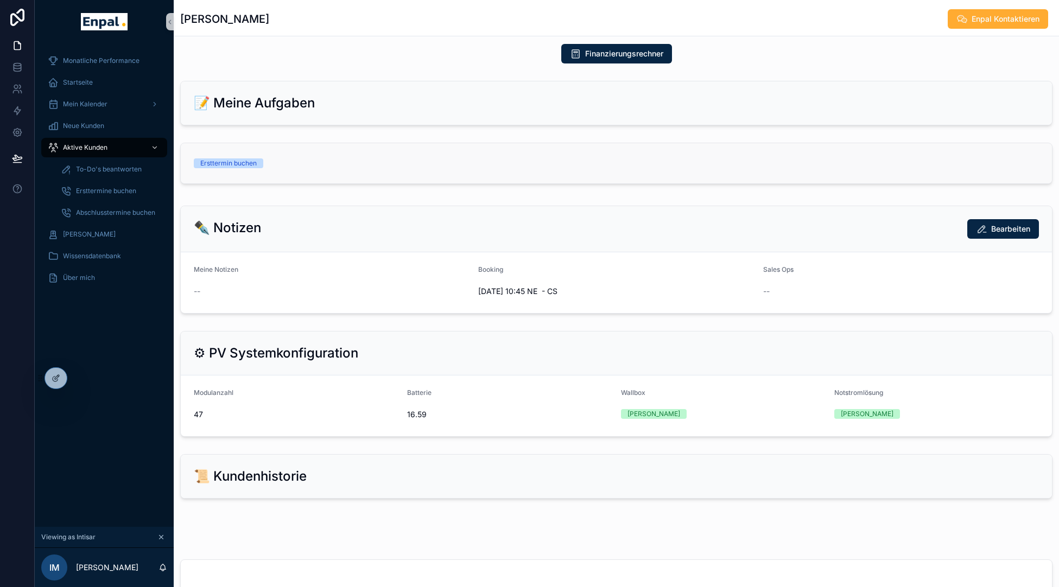
click at [284, 168] on div "Ersttermin buchen" at bounding box center [294, 164] width 201 height 10
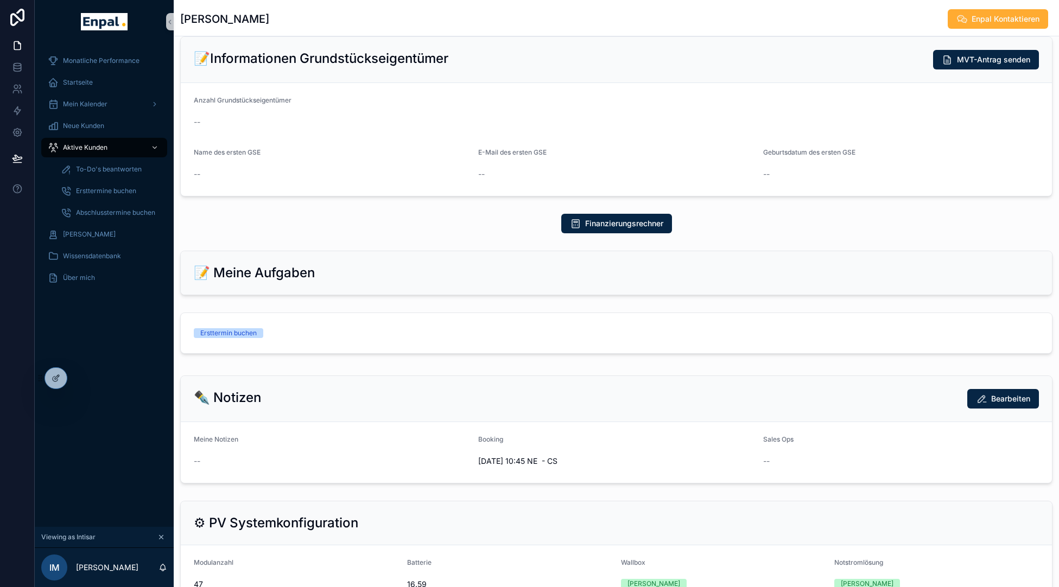
scroll to position [340, 0]
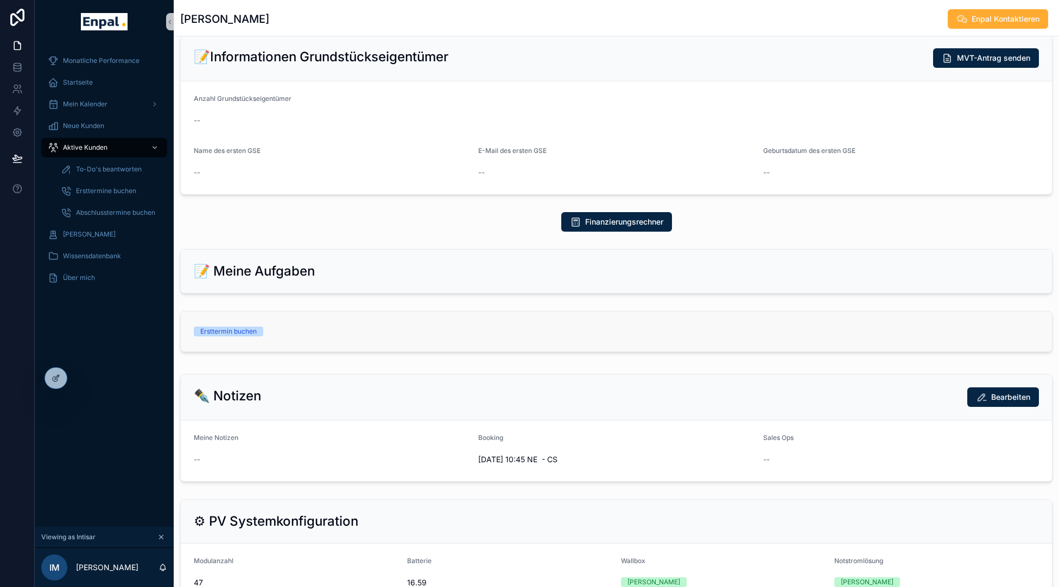
click at [321, 352] on link "Ersttermin buchen" at bounding box center [616, 332] width 871 height 40
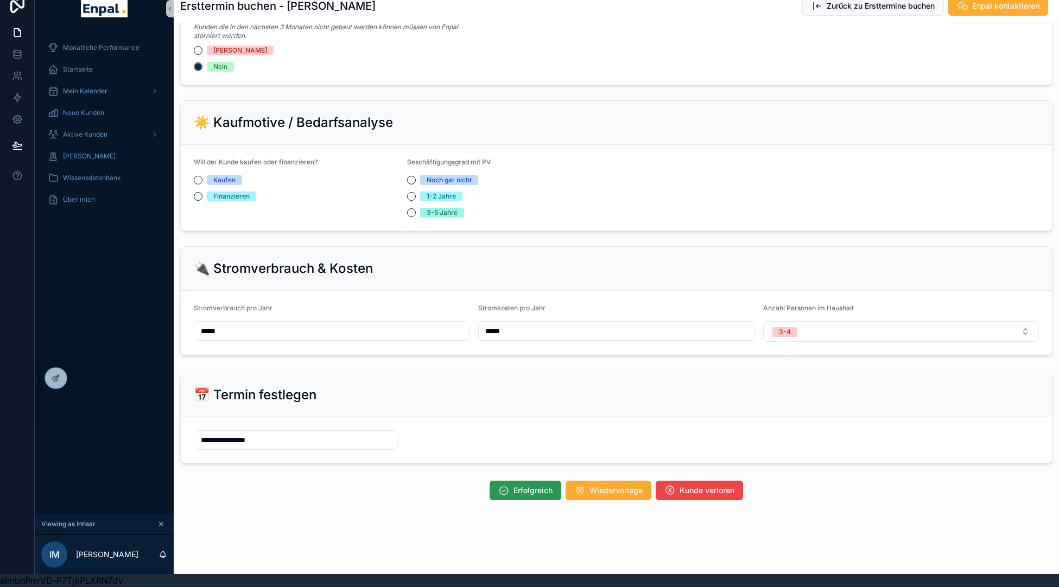
scroll to position [13, 0]
click at [515, 484] on button "Erfolgreich" at bounding box center [526, 491] width 72 height 20
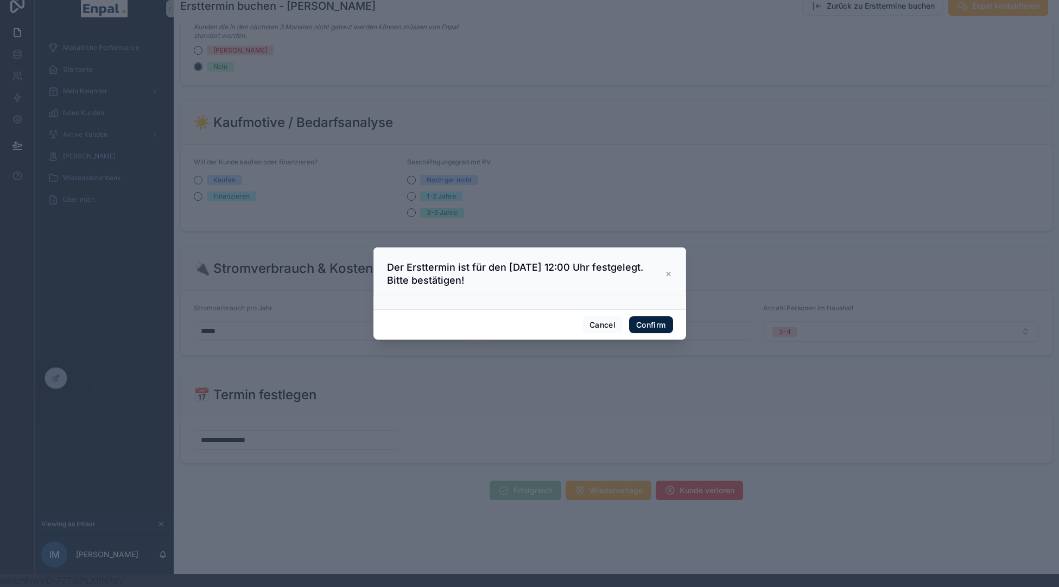
click at [575, 286] on h3 "Der Ersttermin ist für den 24/09/2025 12:00 Uhr festgelegt. Bitte bestätigen!" at bounding box center [526, 274] width 279 height 26
click at [648, 324] on button "Confirm" at bounding box center [650, 325] width 43 height 17
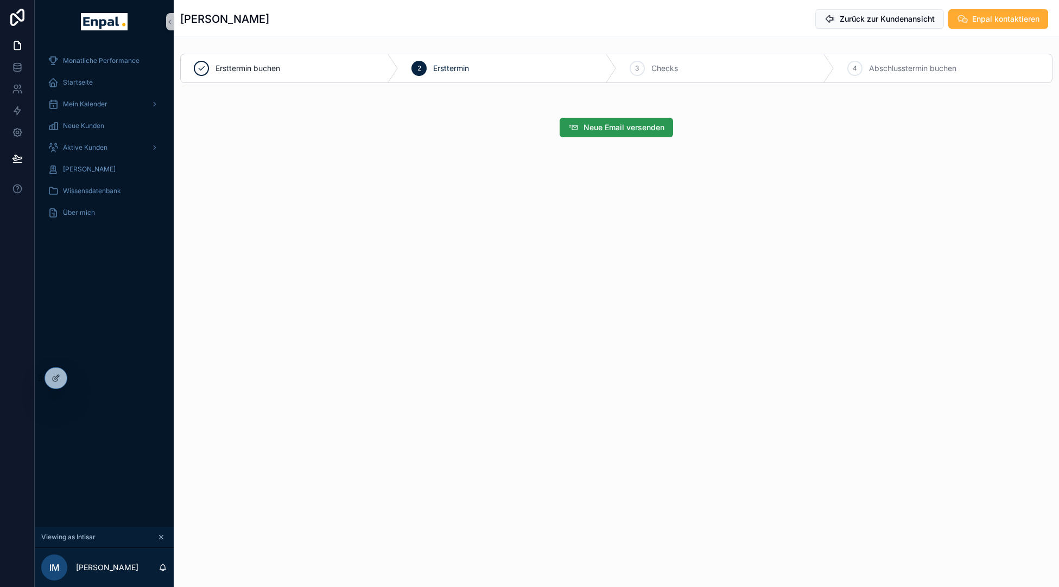
click at [605, 123] on span "Neue Email versenden" at bounding box center [624, 127] width 81 height 11
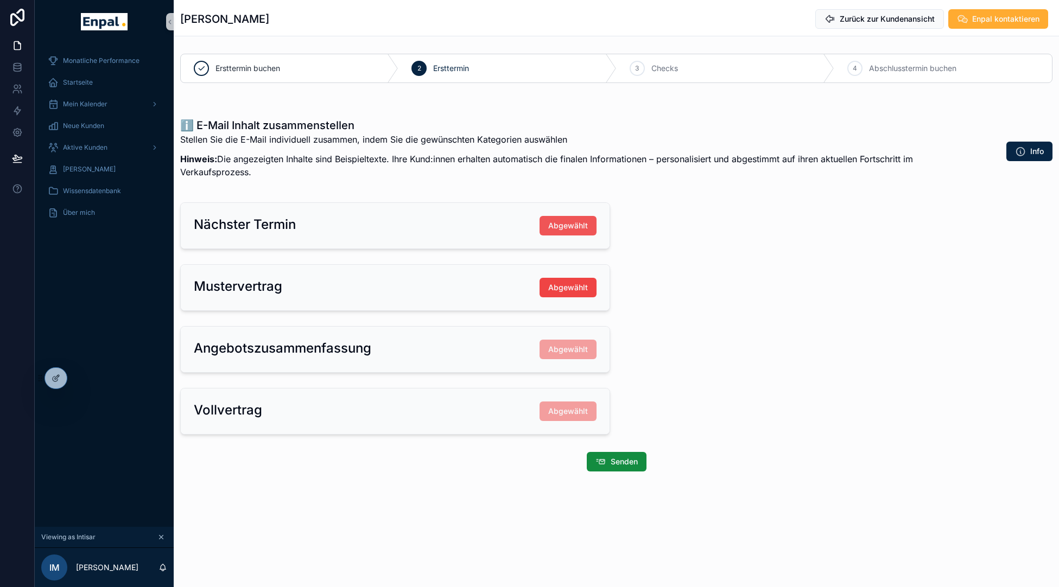
click at [561, 228] on span "Abgewählt" at bounding box center [568, 225] width 40 height 11
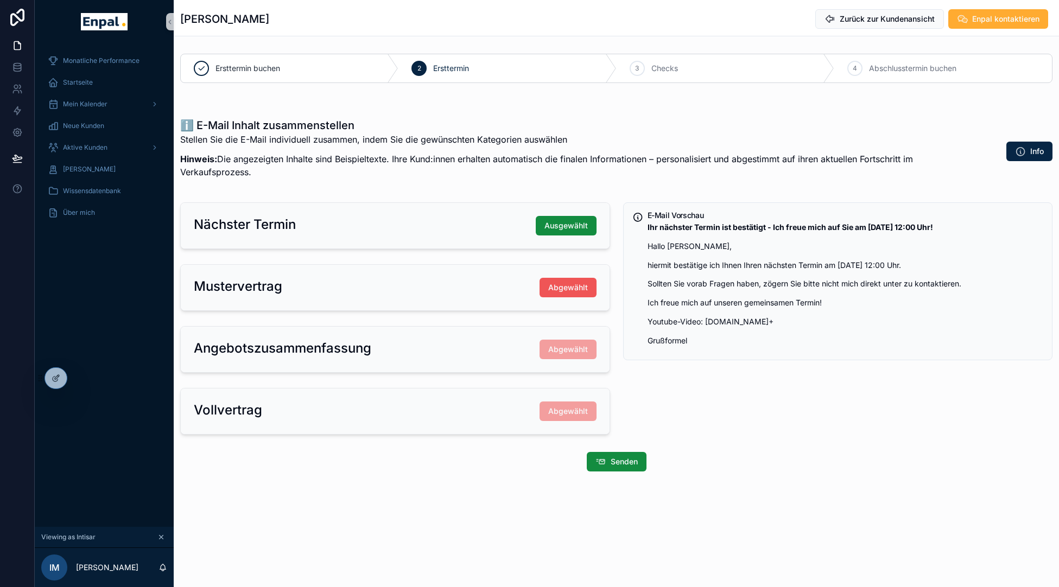
click at [577, 289] on span "Abgewählt" at bounding box center [568, 287] width 40 height 11
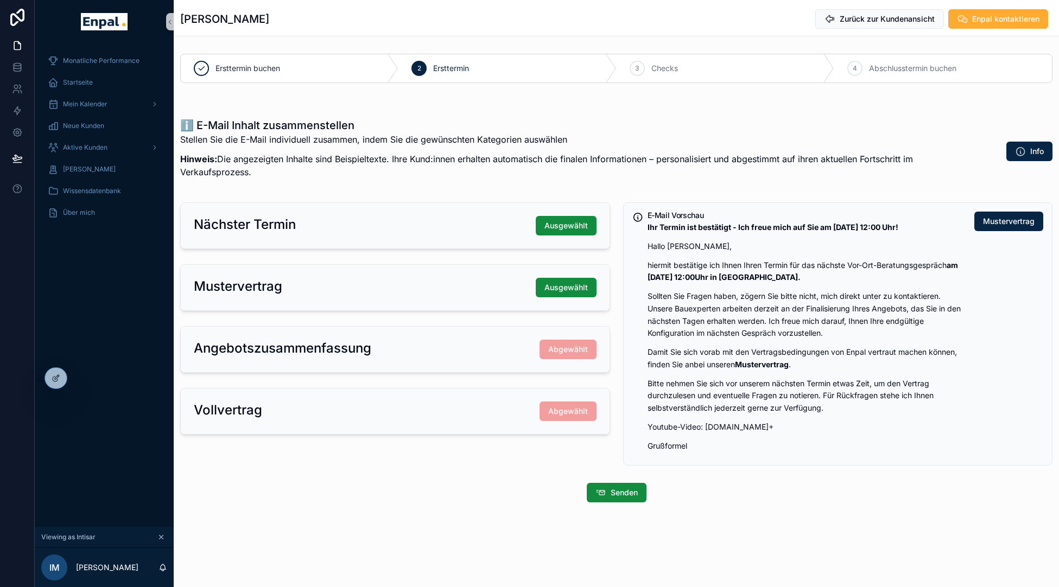
click at [577, 289] on span "Ausgewählt" at bounding box center [566, 287] width 43 height 11
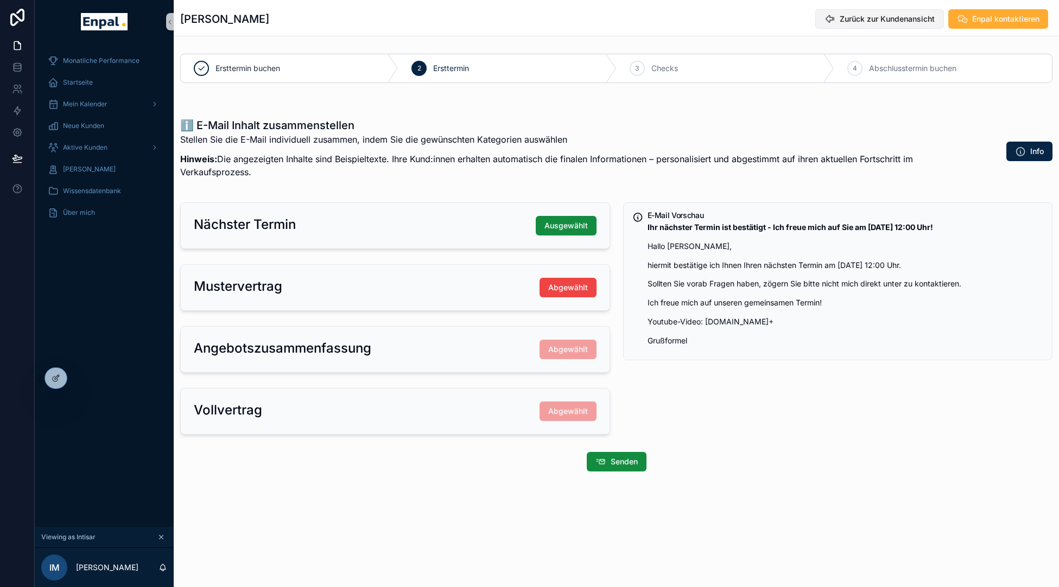
click at [849, 21] on span "Zurück zur Kundenansicht" at bounding box center [887, 19] width 95 height 11
click at [835, 14] on button "Zurück zur Kundenansicht" at bounding box center [879, 19] width 129 height 20
click at [833, 16] on icon "scrollable content" at bounding box center [830, 19] width 11 height 11
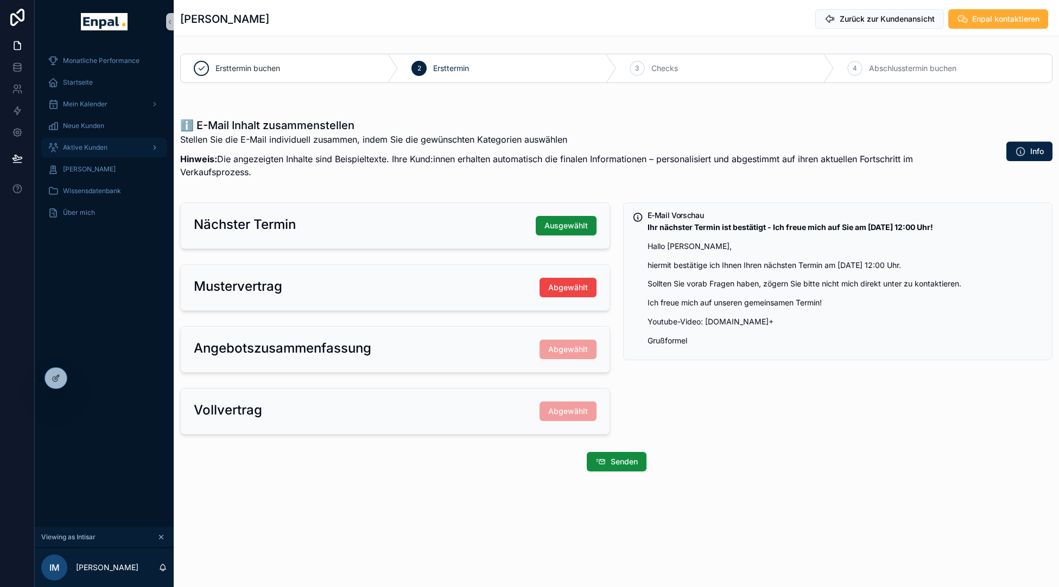
click at [117, 140] on div "Aktive Kunden" at bounding box center [104, 147] width 113 height 17
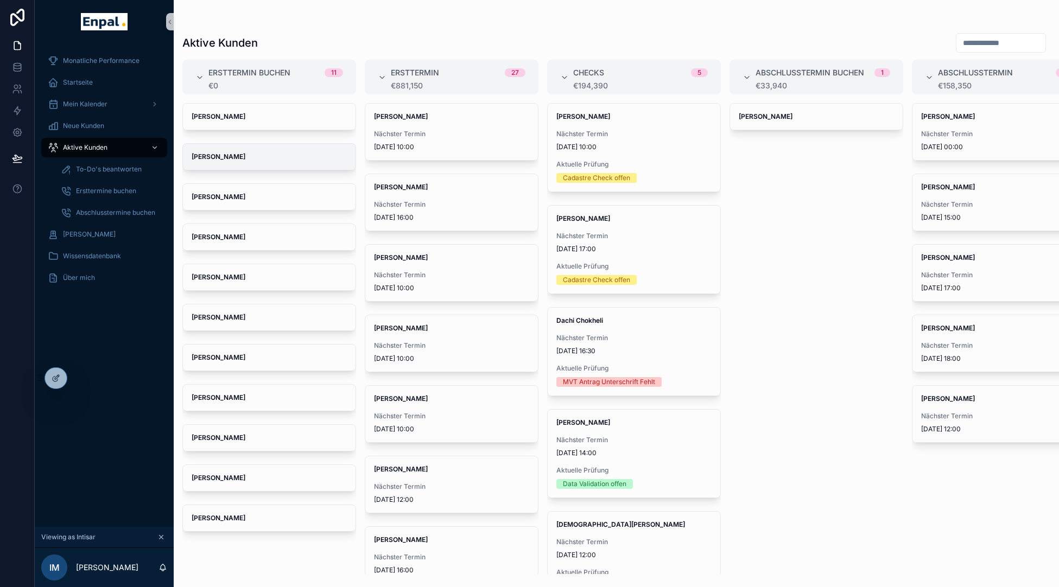
click at [282, 154] on span "Rolf Dziedek" at bounding box center [269, 157] width 155 height 9
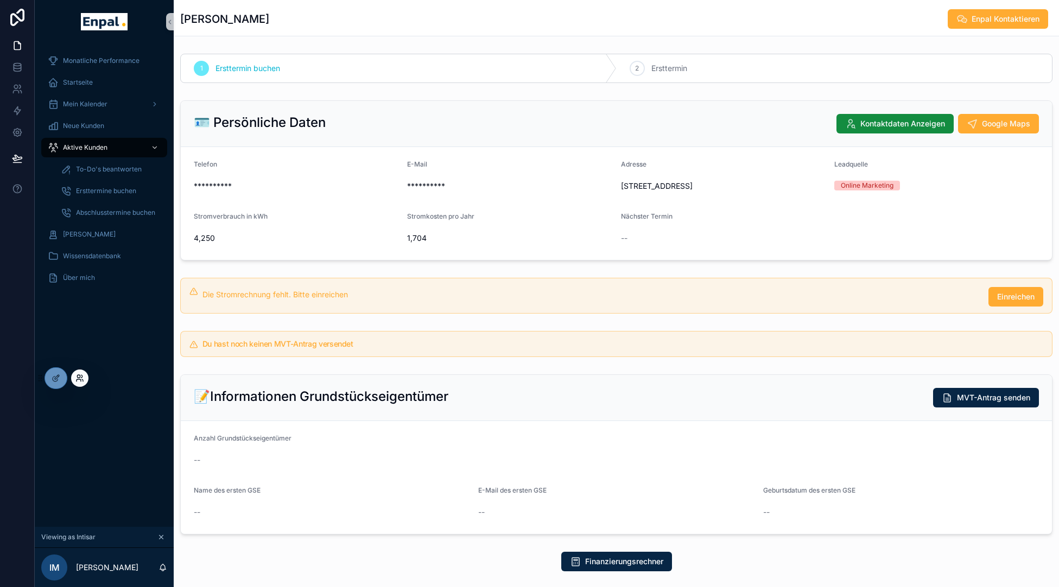
click at [81, 375] on icon at bounding box center [79, 378] width 9 height 9
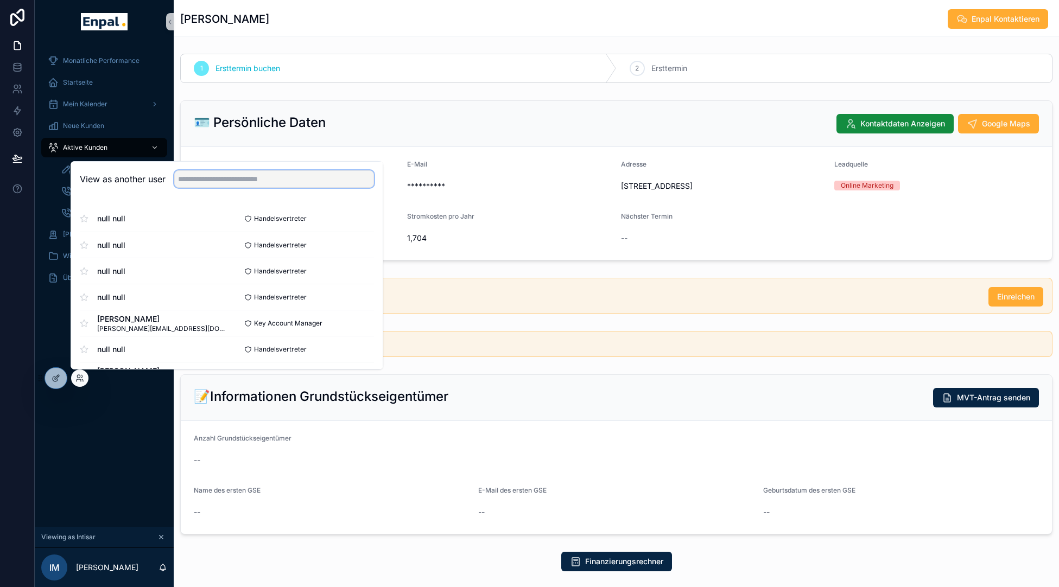
click at [229, 175] on input "text" at bounding box center [274, 178] width 200 height 17
type input "**********"
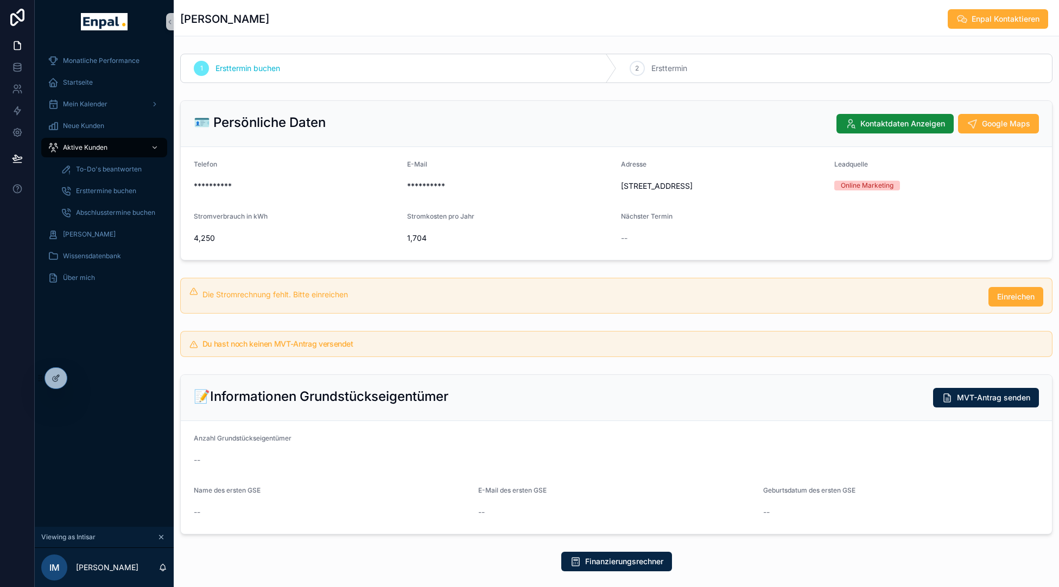
click at [442, 133] on div "🪪 Persönliche Daten Kontaktdaten Anzeigen Google Maps" at bounding box center [616, 124] width 845 height 20
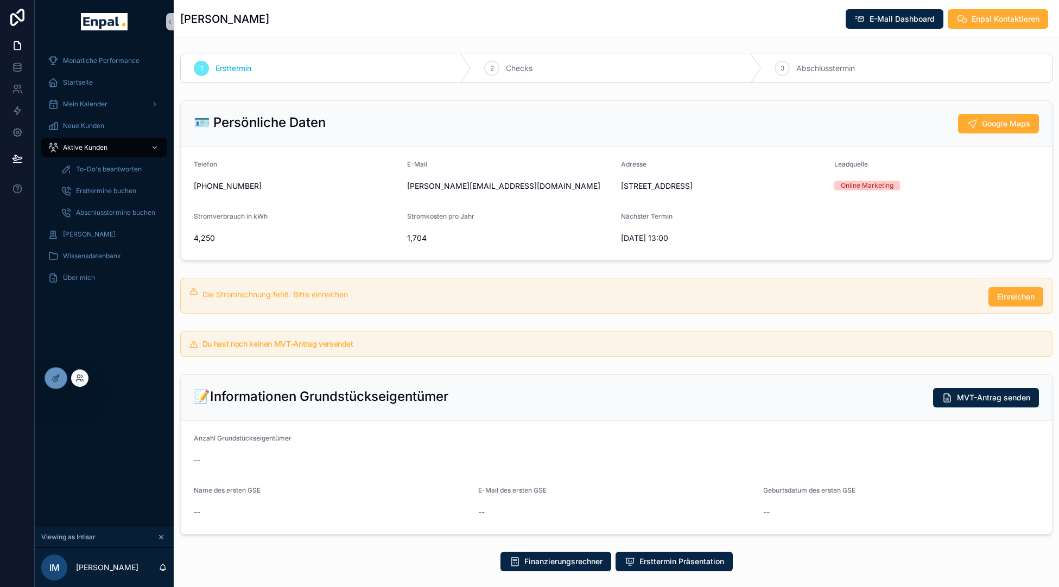
click at [86, 377] on div at bounding box center [79, 378] width 17 height 17
click at [80, 376] on icon at bounding box center [79, 378] width 9 height 9
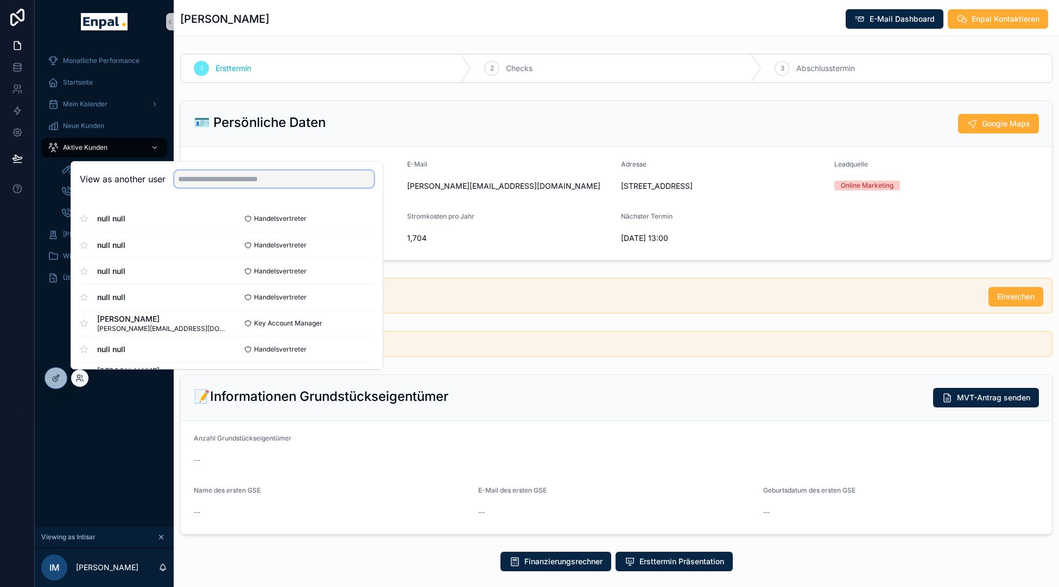
click at [218, 178] on input "text" at bounding box center [274, 178] width 200 height 17
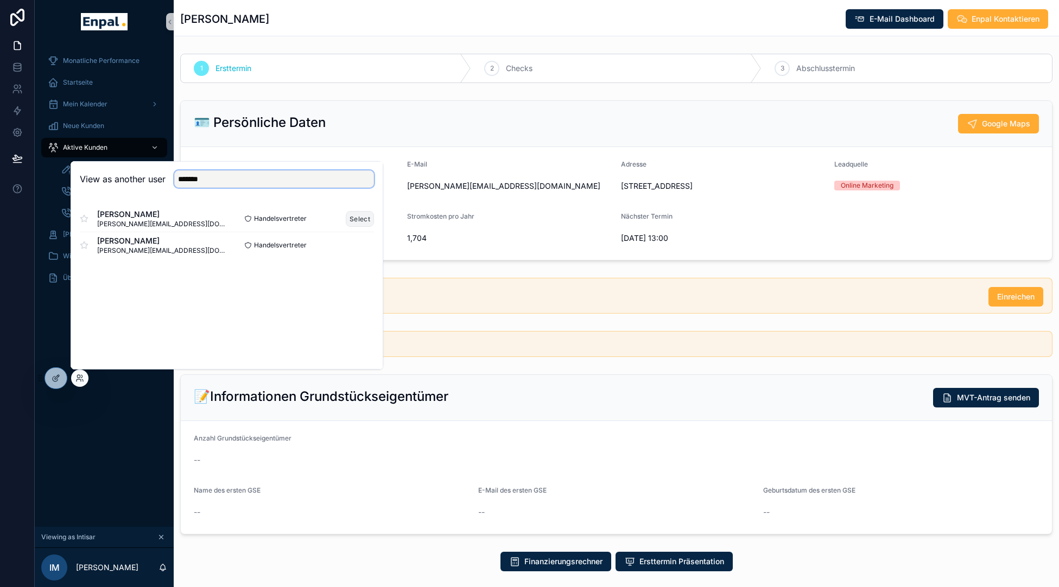
type input "******"
click at [355, 214] on button "Select" at bounding box center [360, 219] width 28 height 16
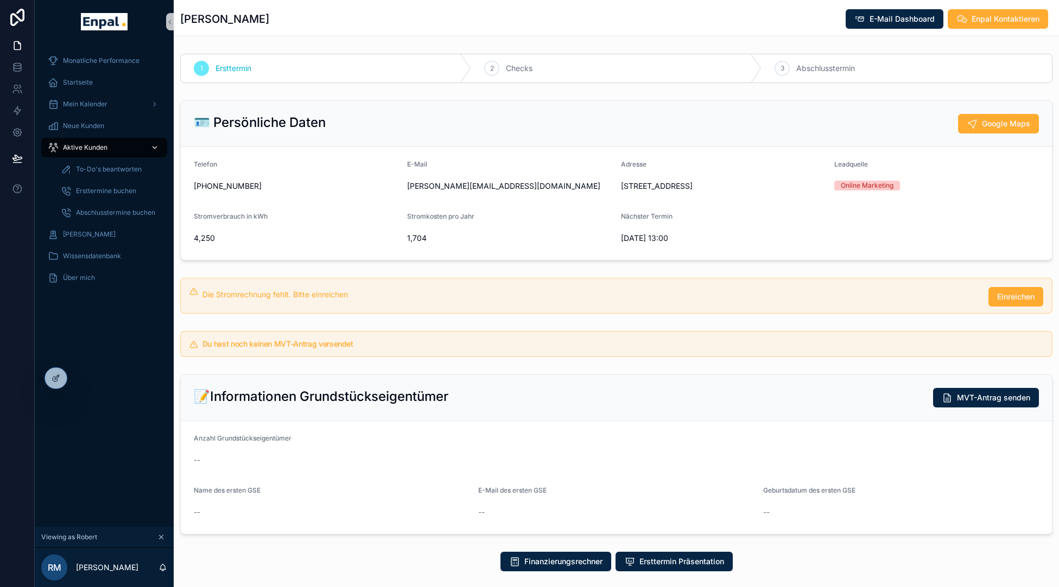
click at [99, 145] on span "Aktive Kunden" at bounding box center [85, 147] width 45 height 9
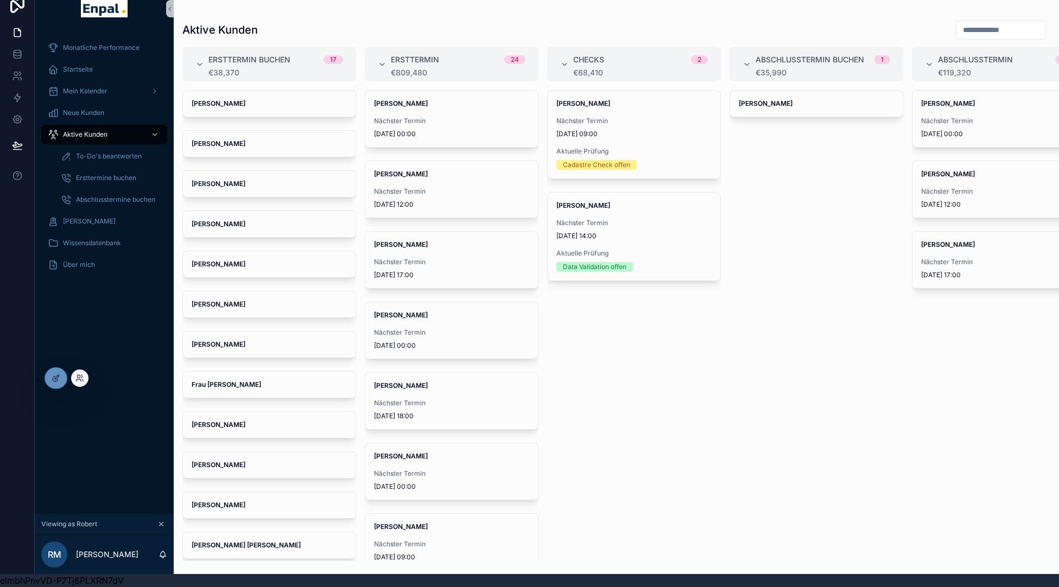
click at [82, 372] on div at bounding box center [79, 378] width 17 height 17
click at [81, 383] on div at bounding box center [79, 378] width 17 height 17
click at [81, 381] on icon at bounding box center [79, 378] width 9 height 9
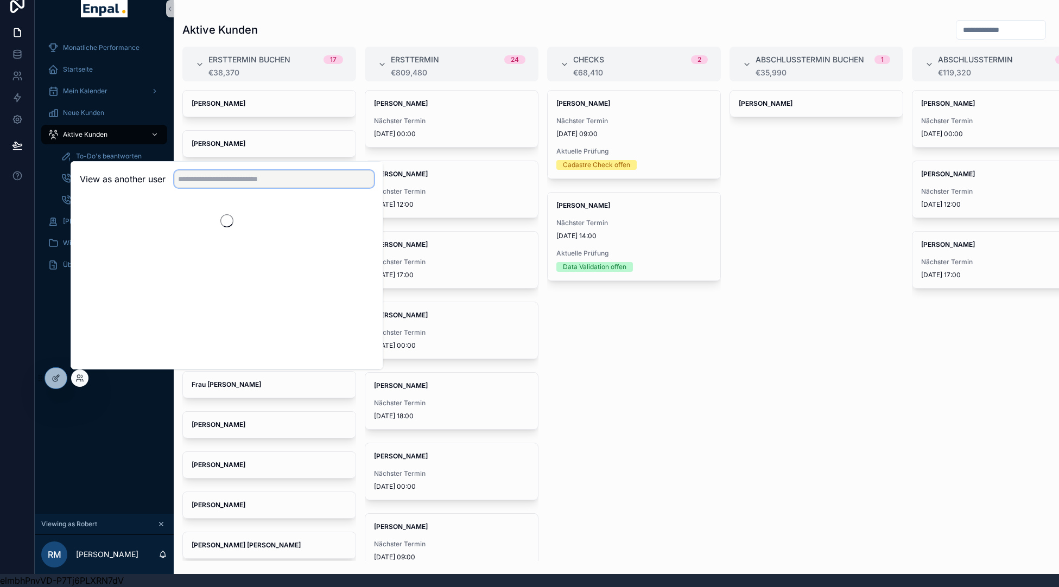
click at [196, 183] on input "text" at bounding box center [274, 178] width 200 height 17
type input "******"
click at [362, 221] on button "Select" at bounding box center [360, 219] width 28 height 16
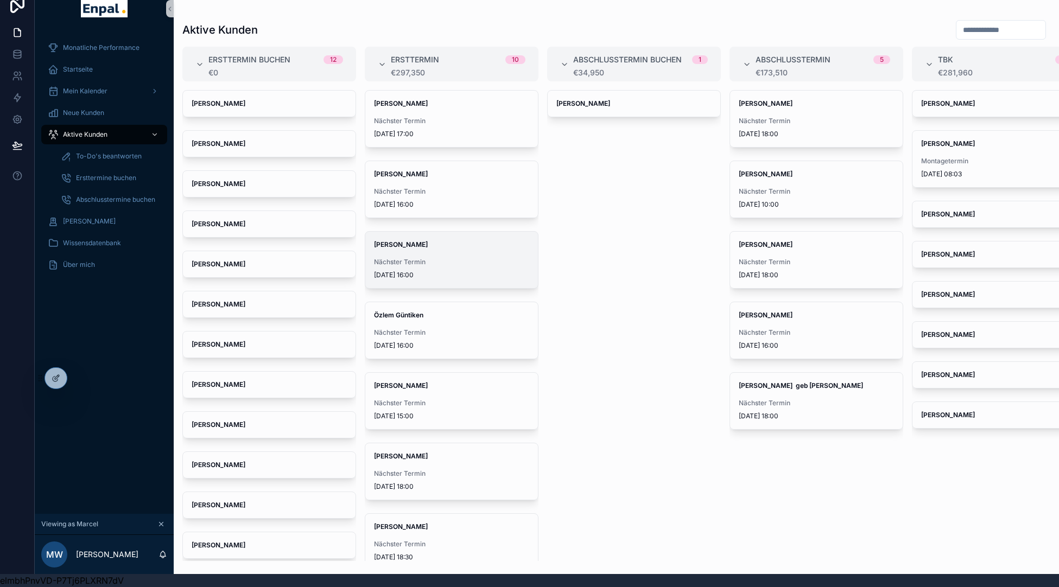
click at [442, 255] on div "[PERSON_NAME] Nächster Termin [DATE] 16:00" at bounding box center [451, 260] width 173 height 56
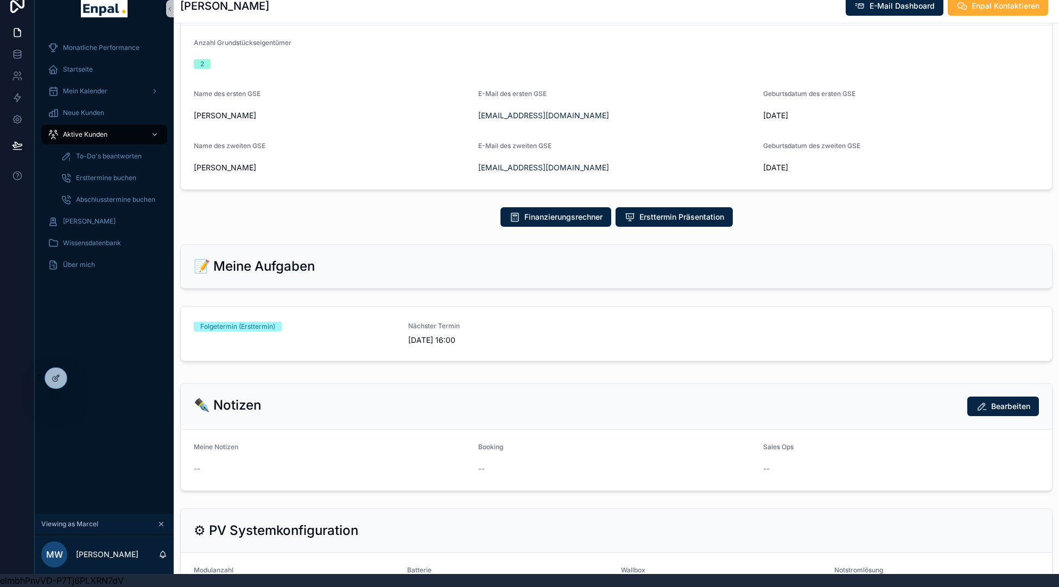
scroll to position [427, 0]
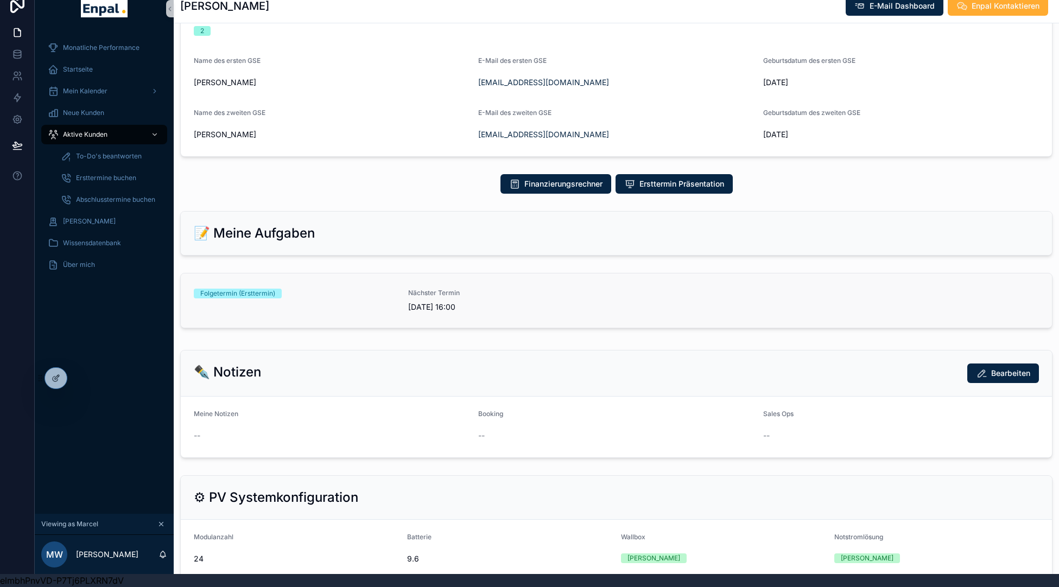
click at [429, 296] on span "Nächster Termin" at bounding box center [508, 293] width 201 height 9
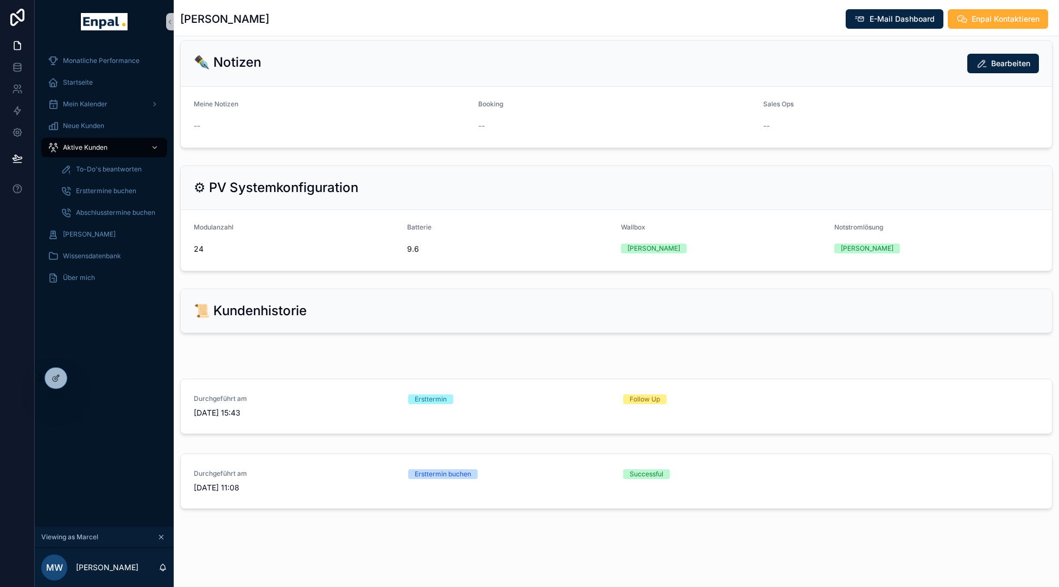
scroll to position [8, 0]
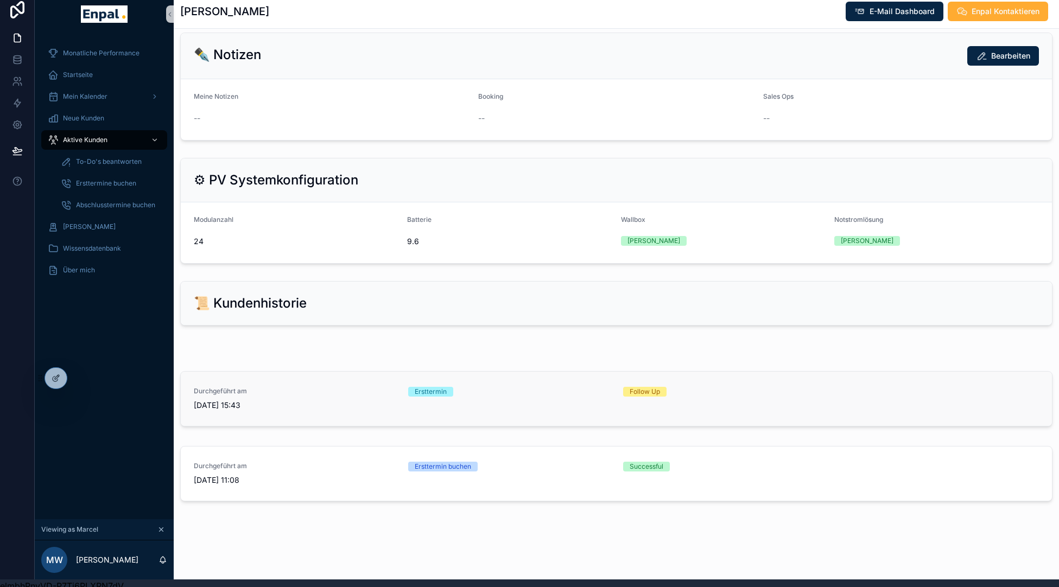
click at [407, 393] on div "Durchgeführt am 09/09/2025 15:43 Ersttermin Follow Up" at bounding box center [616, 399] width 845 height 24
click at [332, 476] on span "09/09/2025 11:08" at bounding box center [294, 480] width 201 height 11
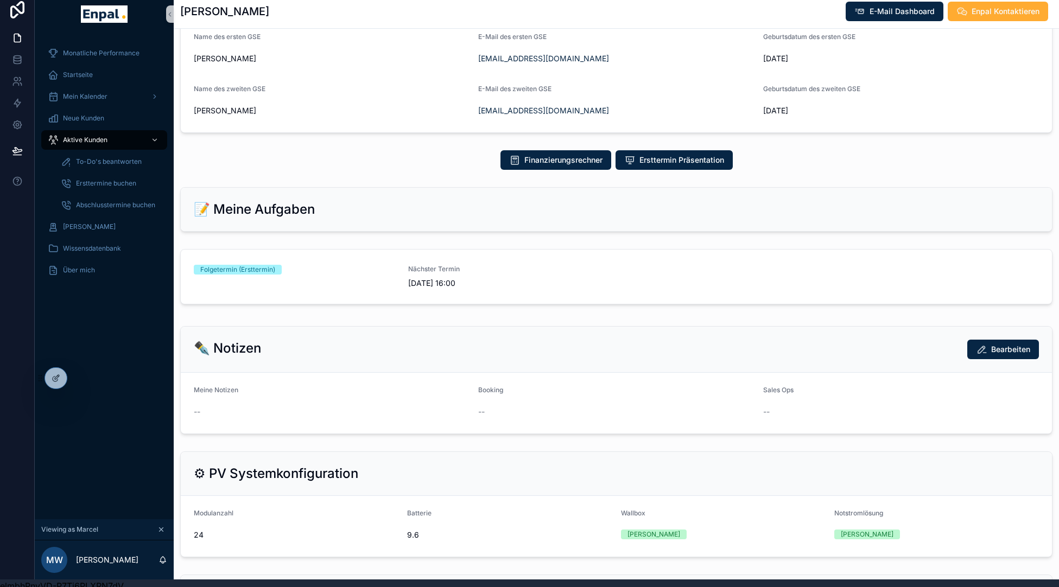
scroll to position [599, 0]
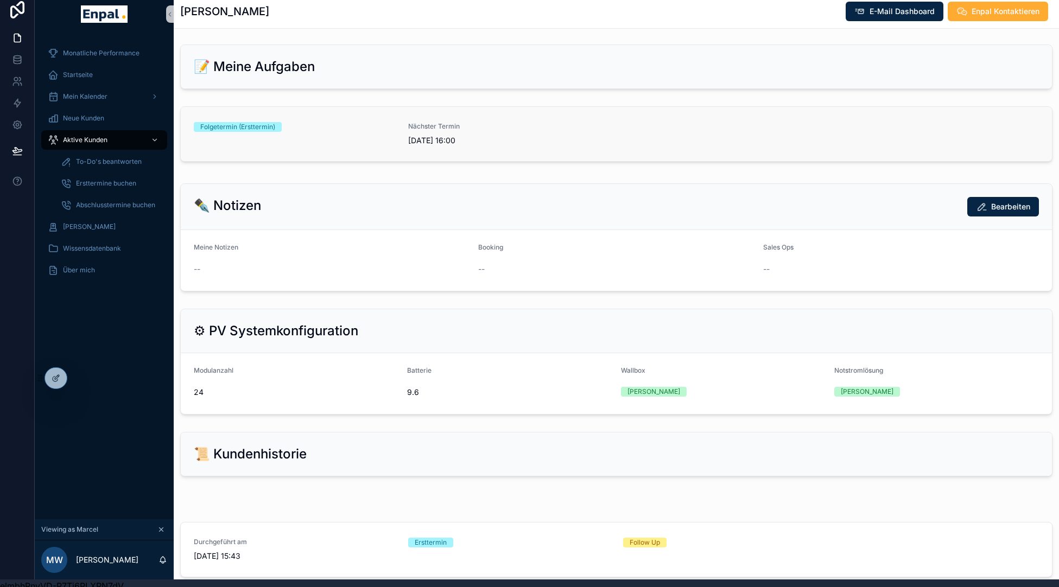
click at [337, 130] on div "Folgetermin (Ersttermin)" at bounding box center [294, 127] width 201 height 10
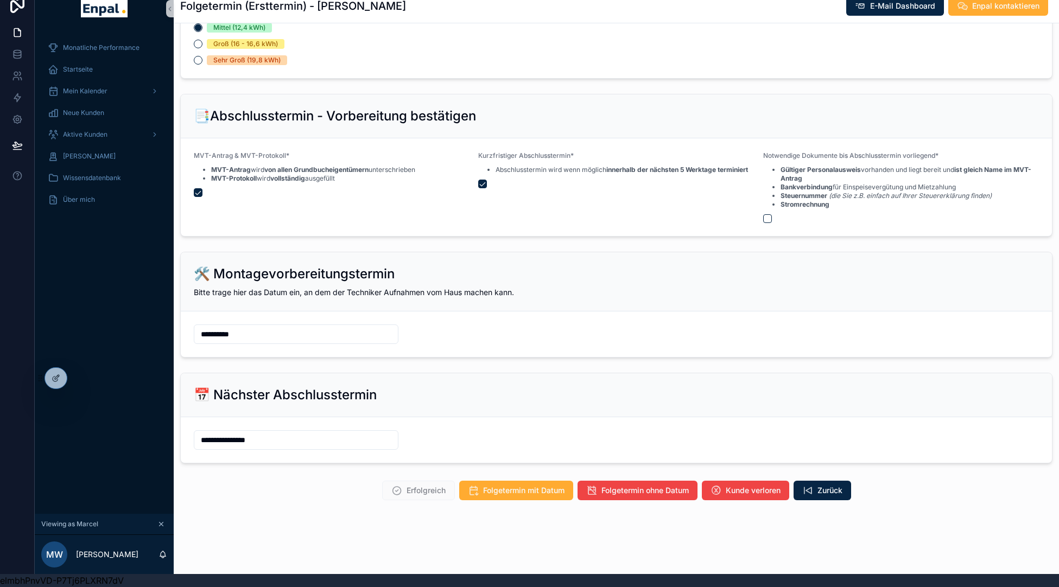
scroll to position [13, 0]
click at [768, 219] on button "scrollable content" at bounding box center [767, 218] width 9 height 9
click at [767, 218] on button "scrollable content" at bounding box center [767, 218] width 9 height 9
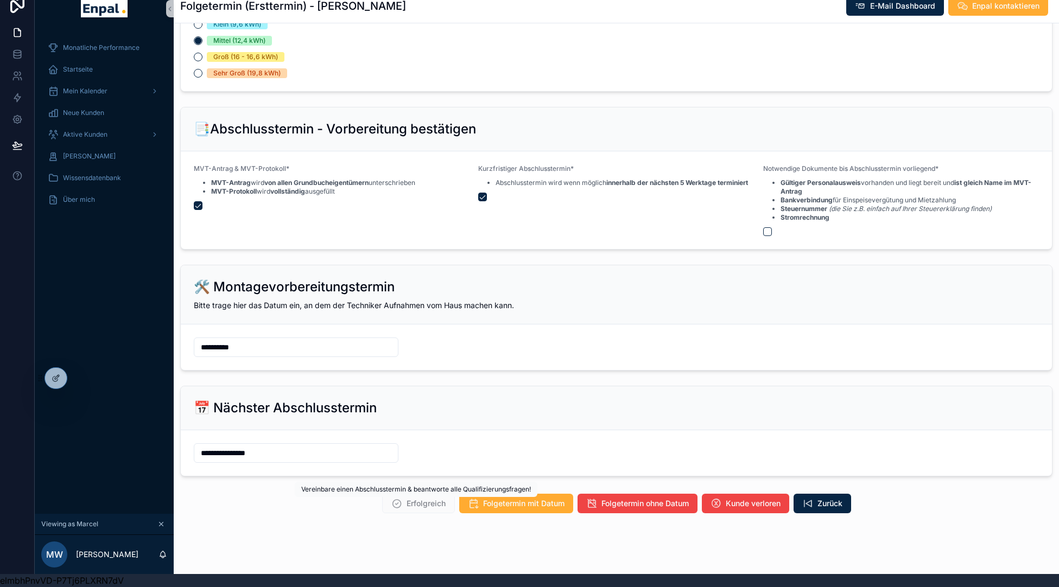
click at [420, 507] on span "Erfolgreich" at bounding box center [418, 504] width 73 height 11
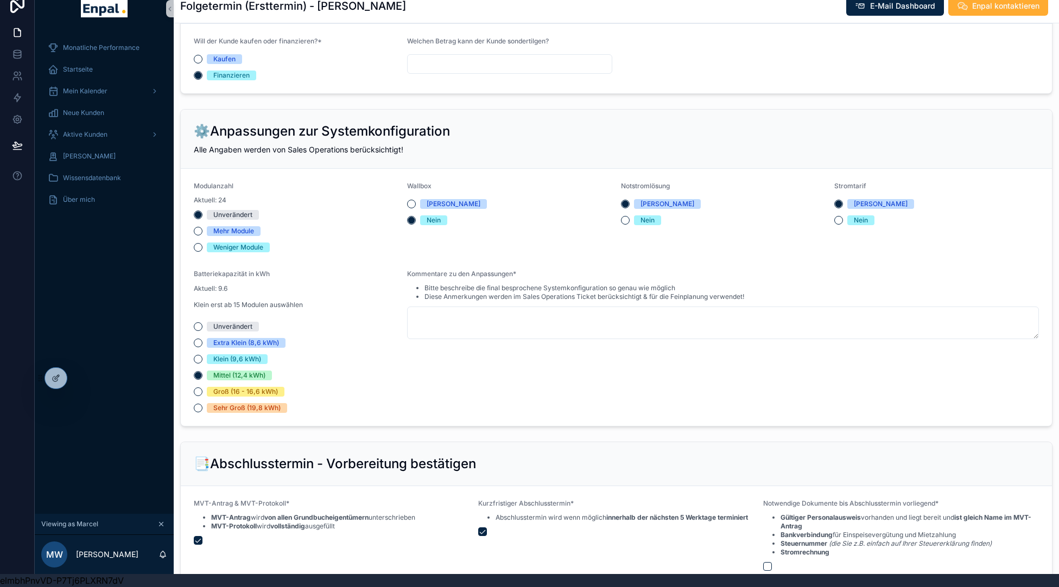
scroll to position [1036, 0]
type textarea "***"
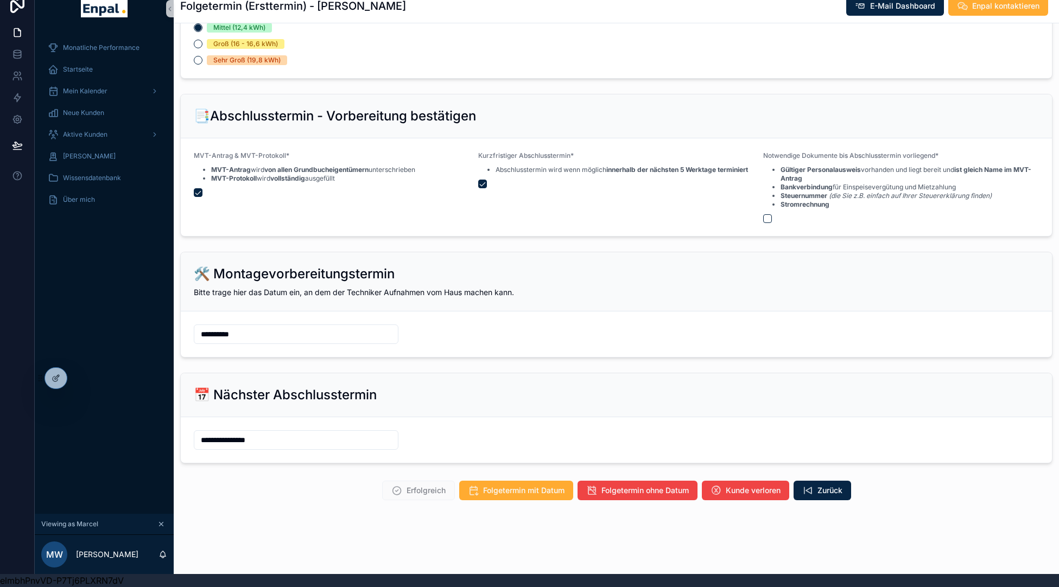
scroll to position [13, 0]
click at [96, 119] on div "Neue Kunden" at bounding box center [104, 112] width 113 height 17
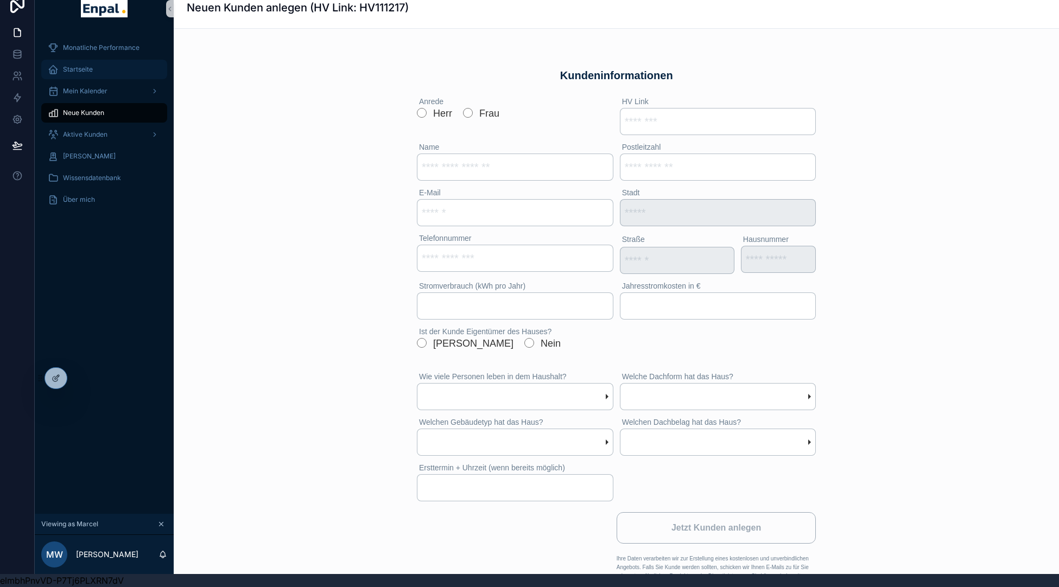
click at [106, 61] on div "Startseite" at bounding box center [104, 69] width 113 height 17
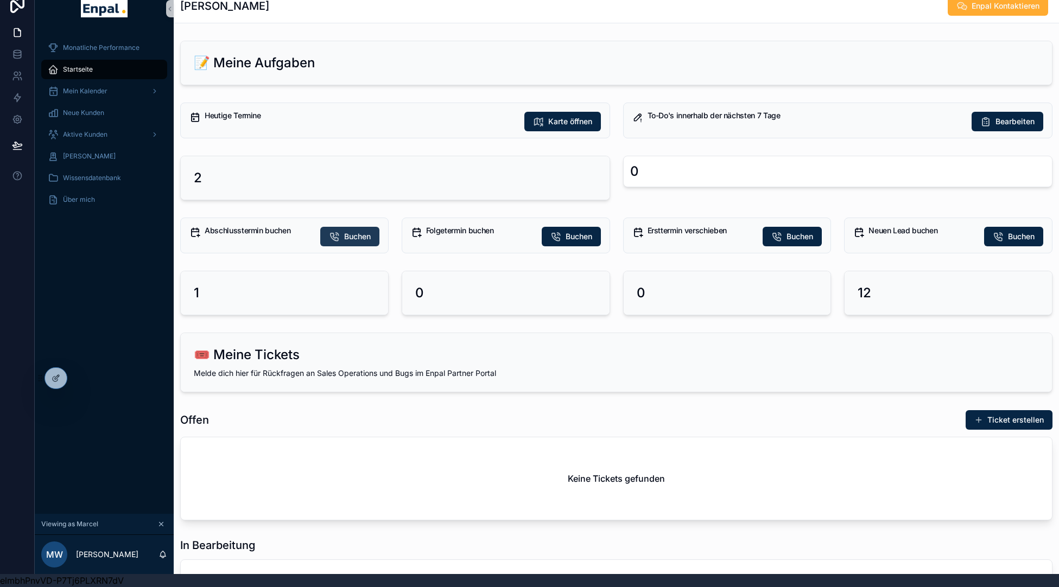
click at [334, 236] on icon "scrollable content" at bounding box center [334, 236] width 11 height 11
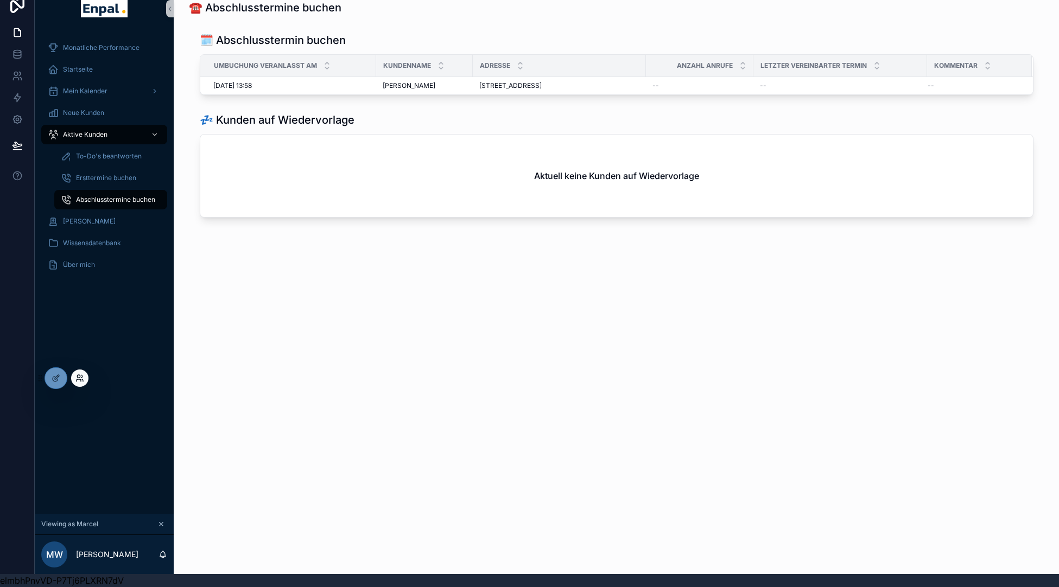
click at [79, 379] on icon at bounding box center [79, 378] width 9 height 9
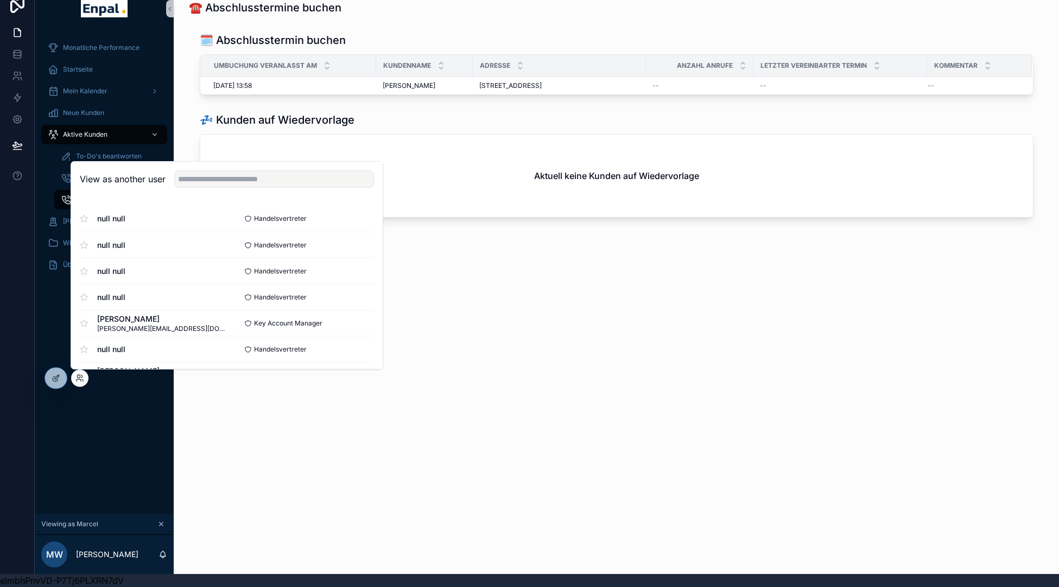
click at [217, 170] on div "View as another user" at bounding box center [227, 179] width 312 height 35
click at [213, 179] on input "text" at bounding box center [274, 178] width 200 height 17
type input "*"
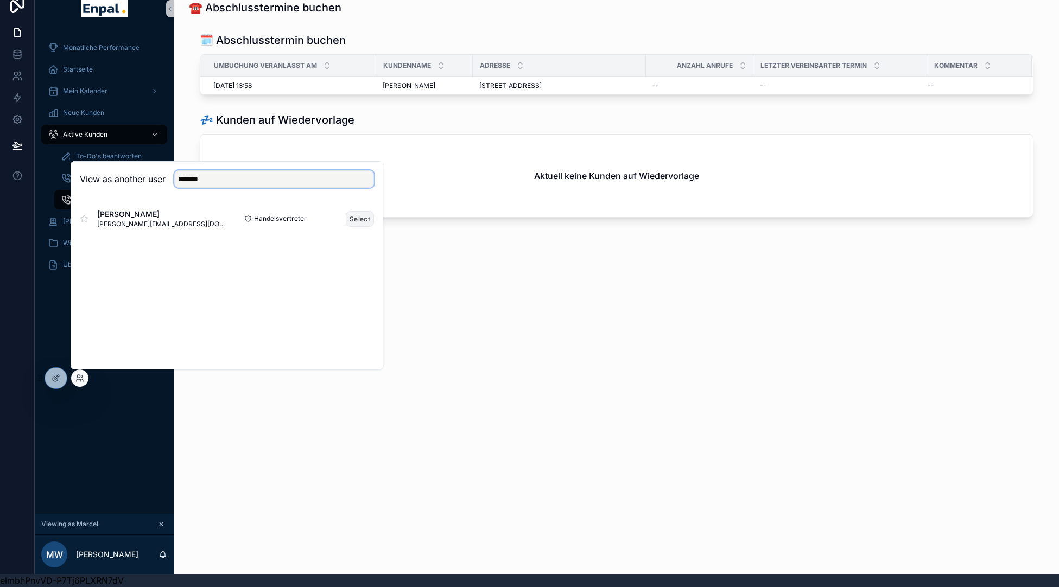
type input "*******"
click at [357, 219] on button "Select" at bounding box center [360, 219] width 28 height 16
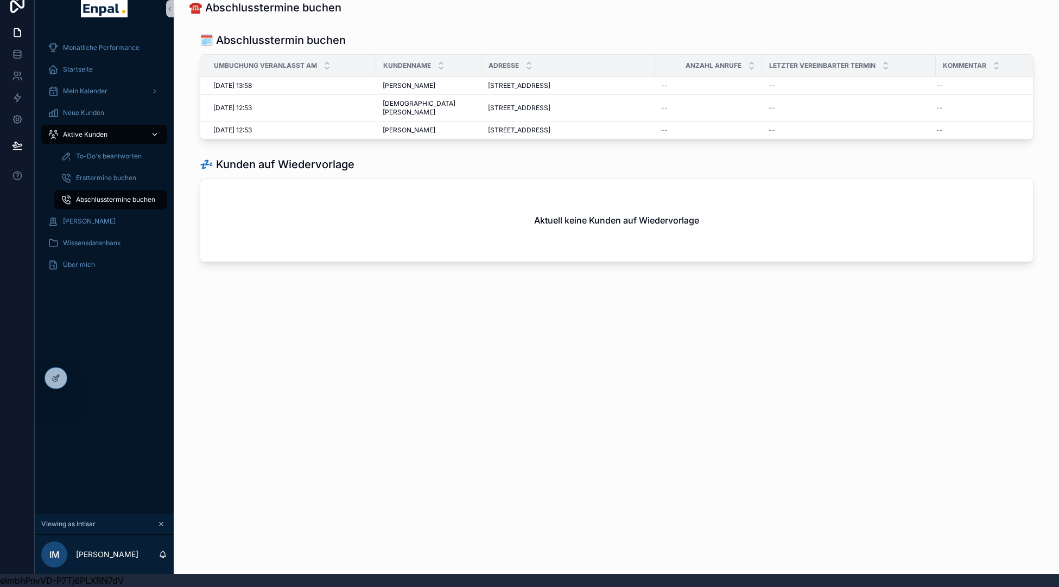
scroll to position [11, 0]
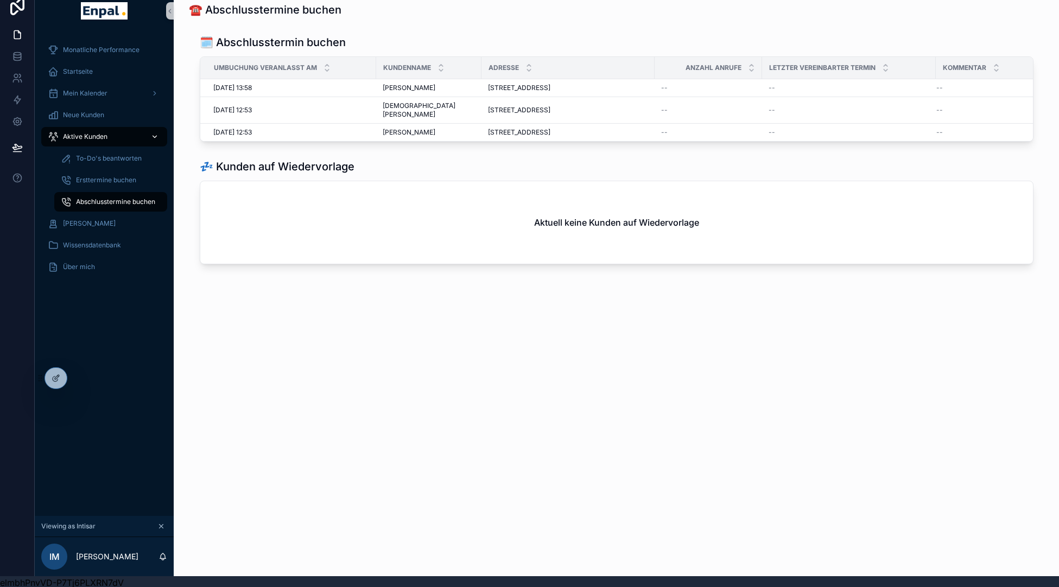
click at [95, 138] on span "Aktive Kunden" at bounding box center [85, 136] width 45 height 9
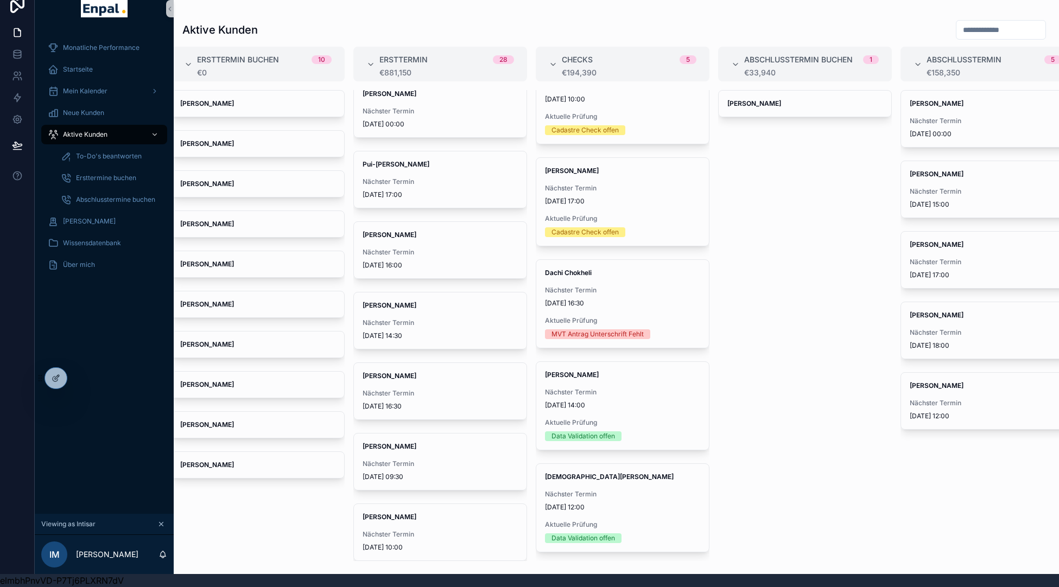
scroll to position [1372, 0]
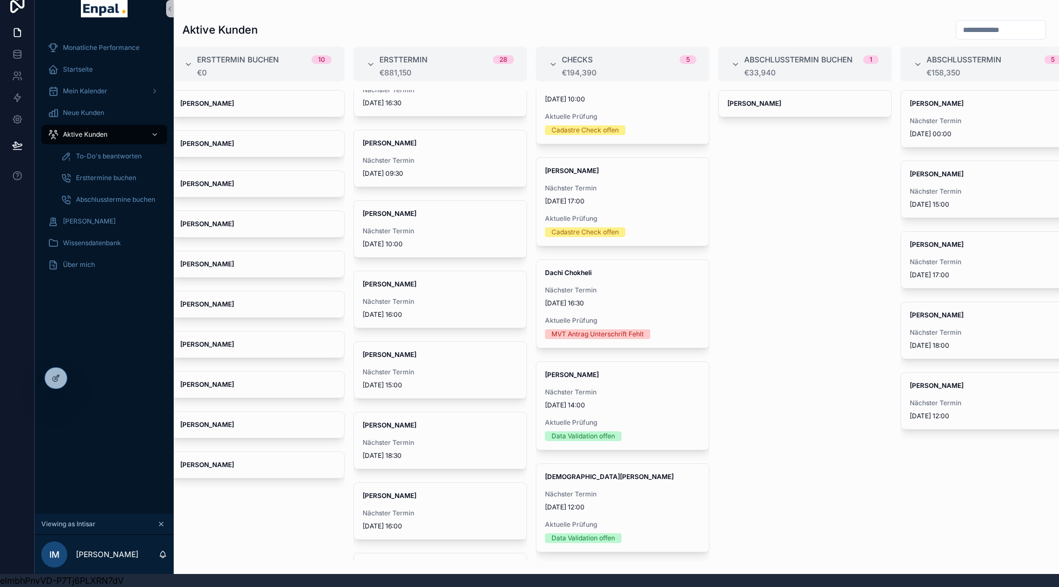
click at [947, 40] on div "scrollable content" at bounding box center [998, 30] width 103 height 21
click at [957, 29] on input "scrollable content" at bounding box center [1001, 29] width 89 height 15
type input "********"
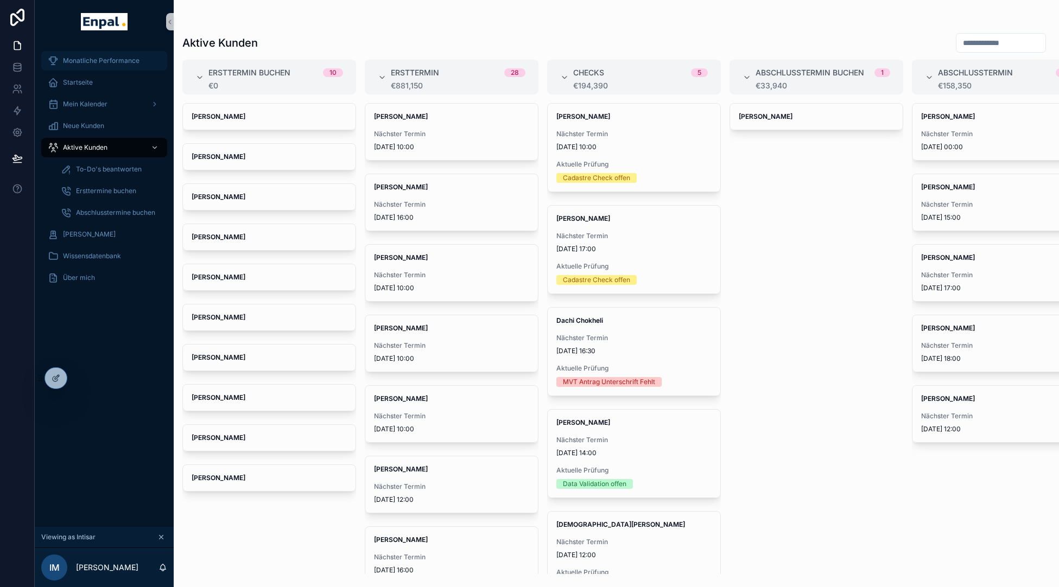
click at [105, 65] on div "Monatliche Performance" at bounding box center [104, 60] width 113 height 17
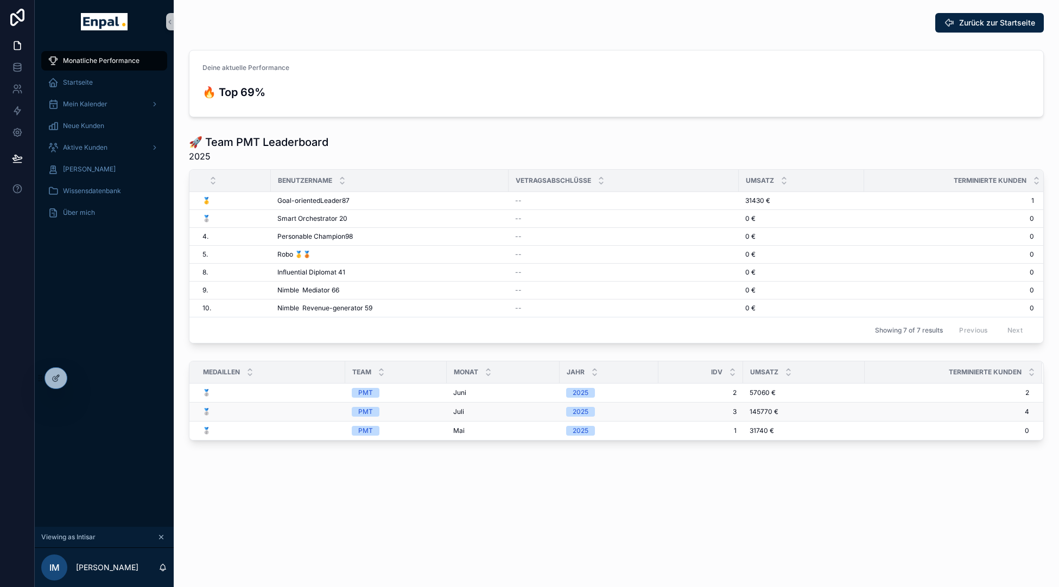
click at [992, 415] on span "4" at bounding box center [947, 412] width 164 height 9
click at [80, 377] on icon at bounding box center [79, 378] width 9 height 9
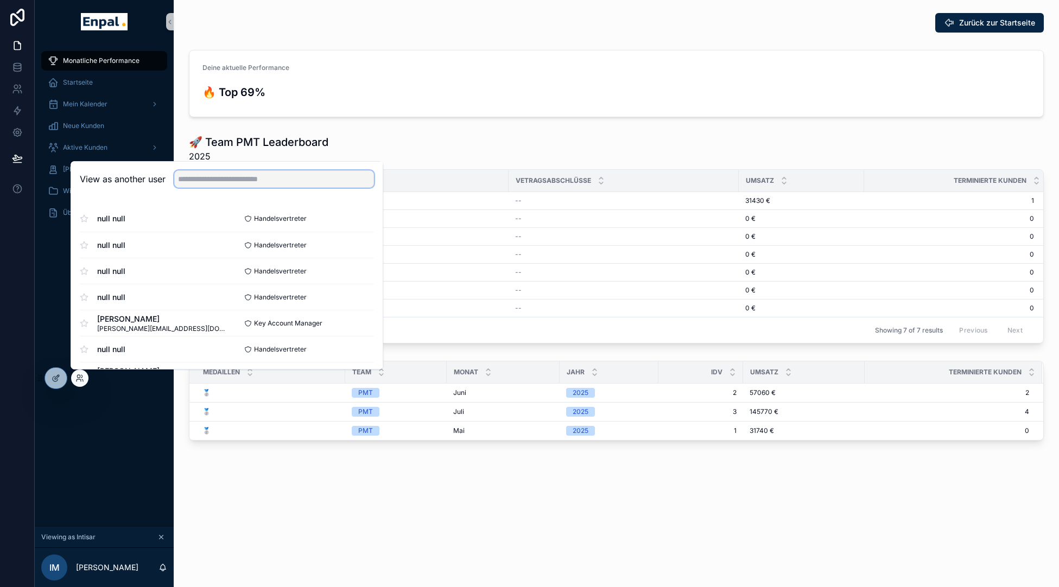
click at [193, 181] on input "text" at bounding box center [274, 178] width 200 height 17
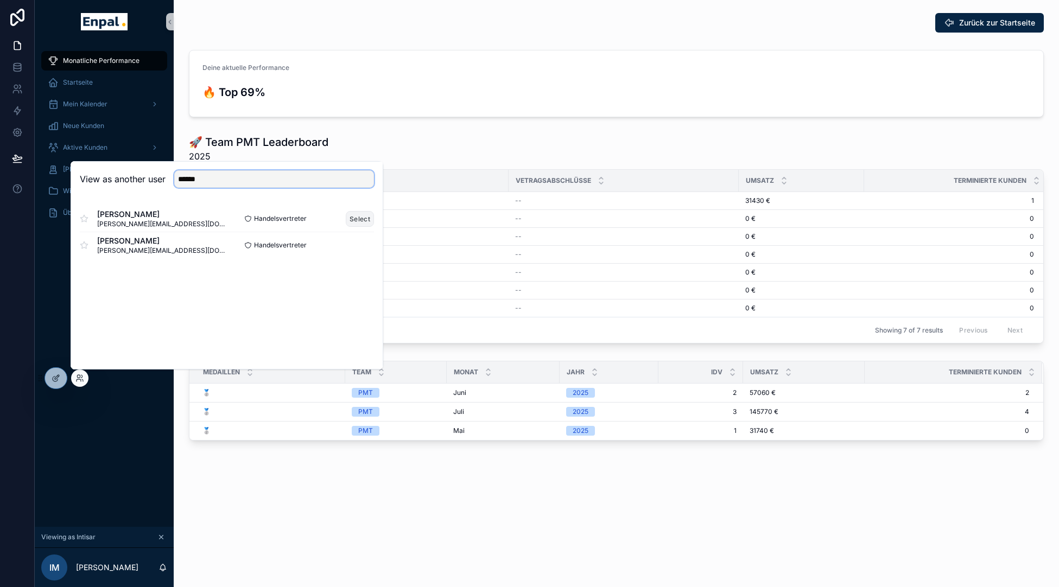
type input "******"
click at [354, 223] on button "Select" at bounding box center [360, 219] width 28 height 16
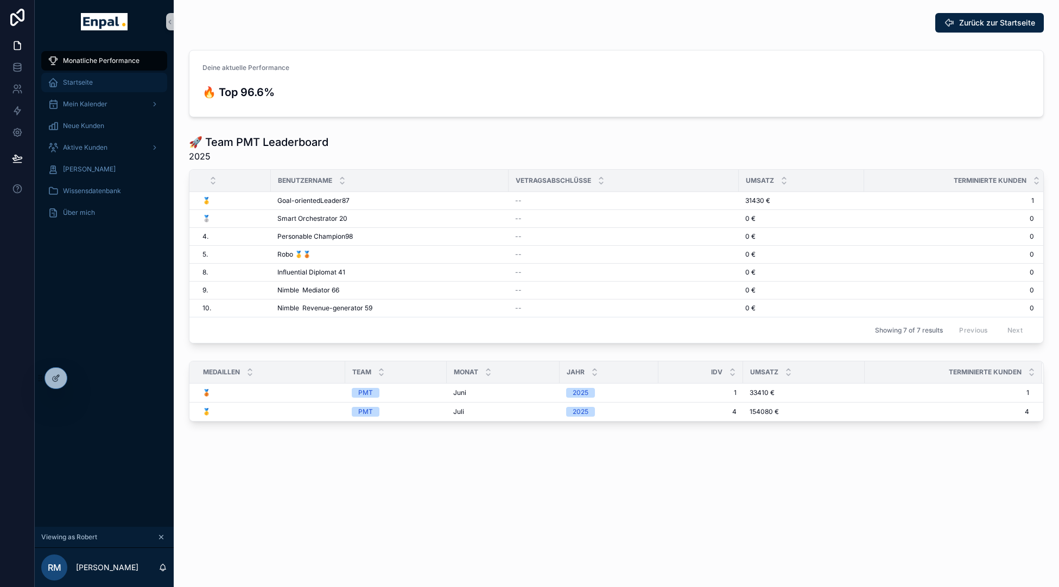
click at [94, 80] on div "Startseite" at bounding box center [104, 82] width 113 height 17
